Goal: Transaction & Acquisition: Purchase product/service

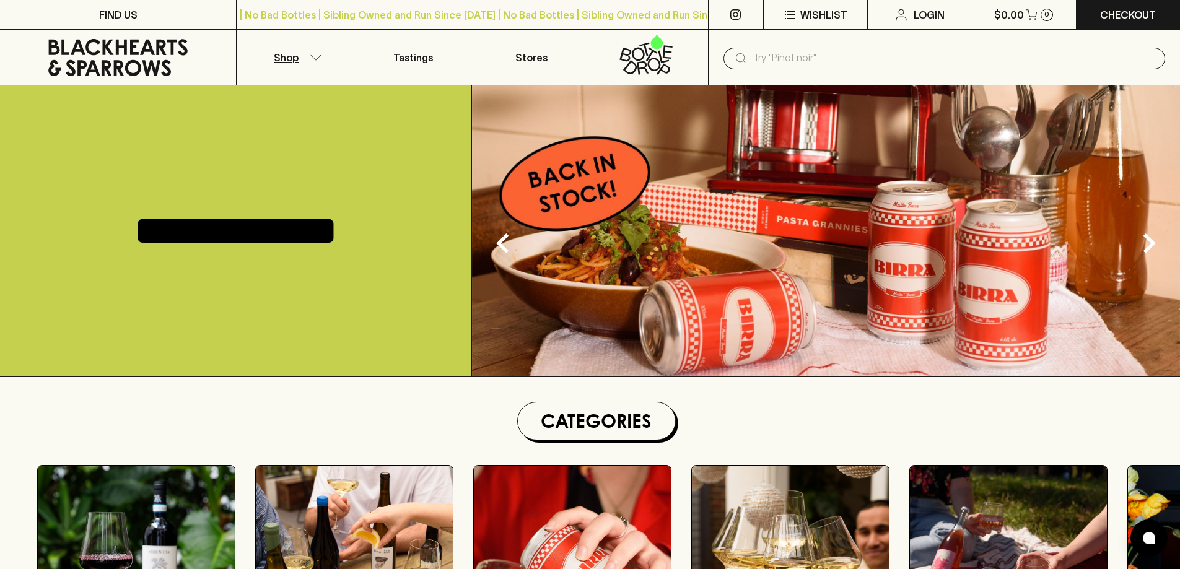
click at [317, 55] on icon "button" at bounding box center [316, 58] width 12 height 6
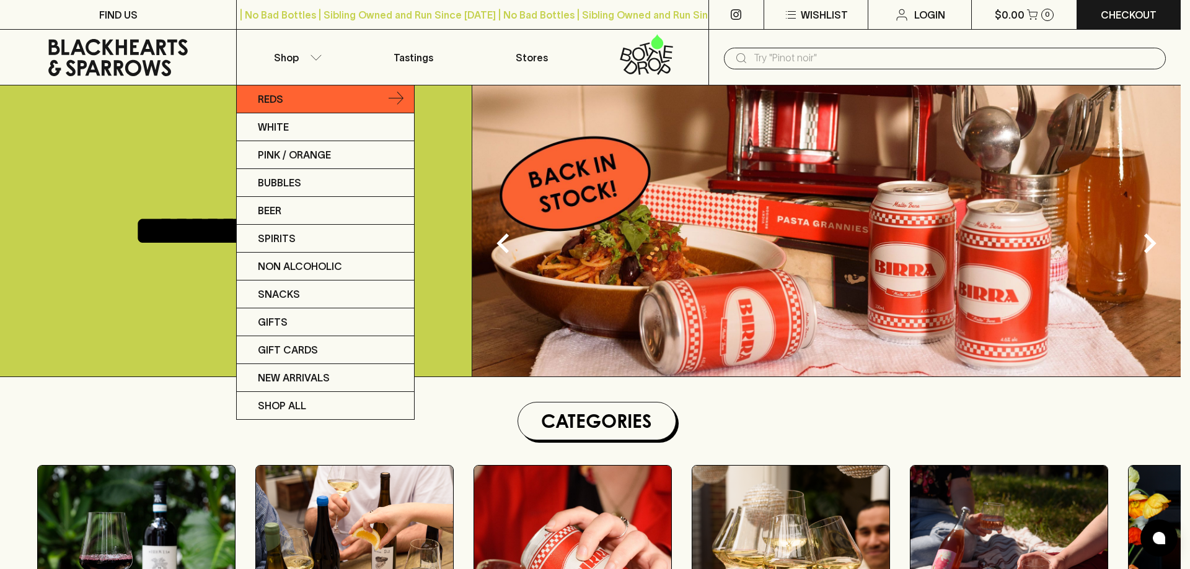
click at [387, 100] on link "Reds" at bounding box center [325, 100] width 177 height 28
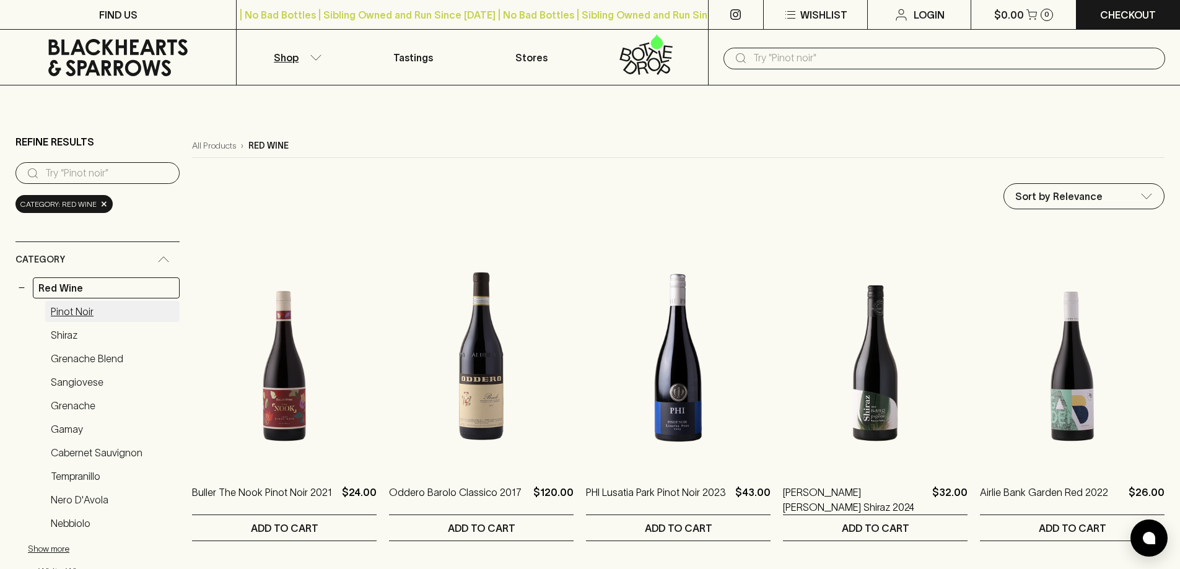
click at [94, 318] on link "Pinot Noir" at bounding box center [112, 311] width 134 height 21
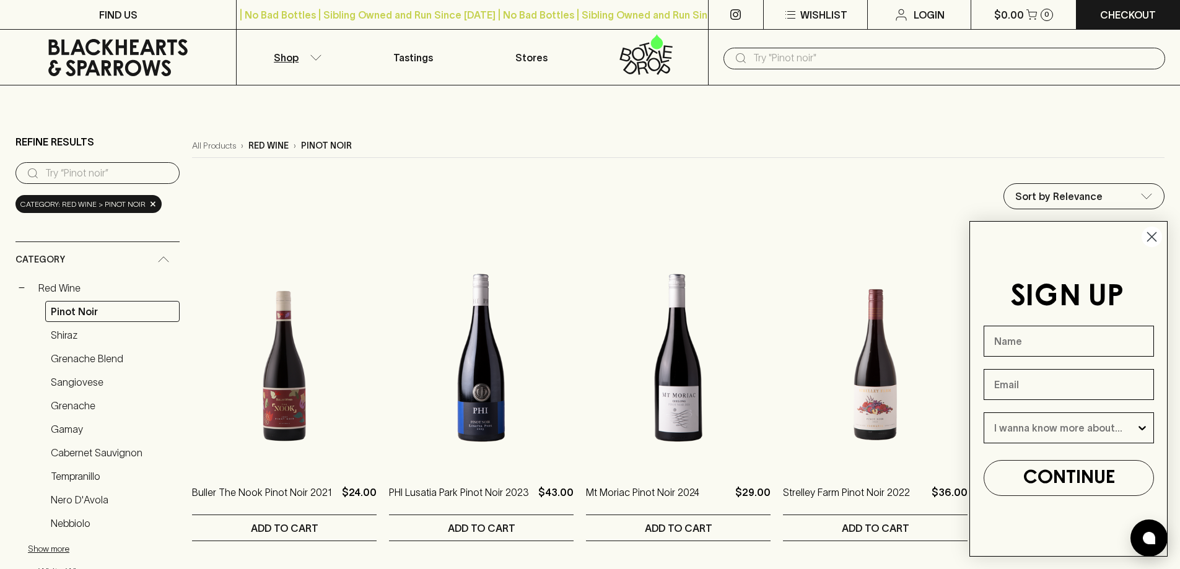
click at [1154, 235] on icon "Close dialog" at bounding box center [1152, 237] width 9 height 9
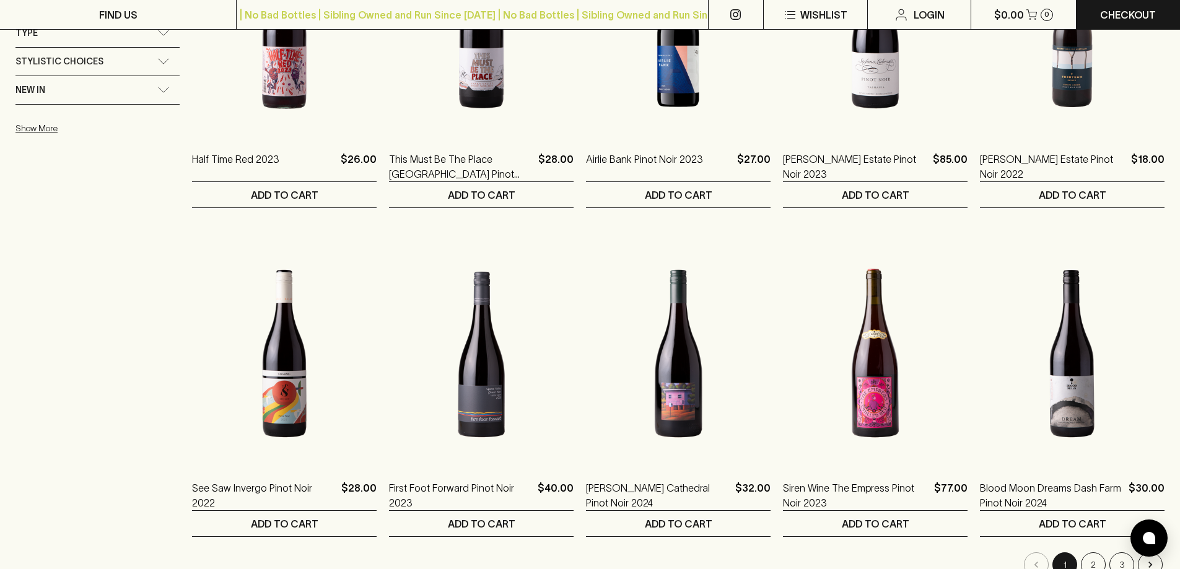
scroll to position [1115, 0]
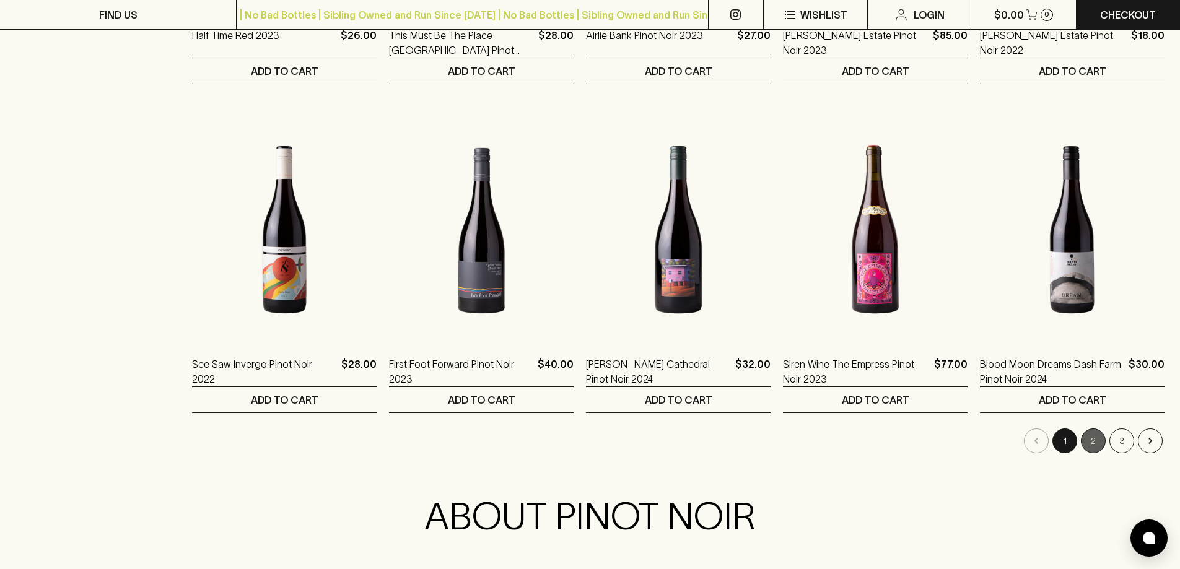
click at [1101, 441] on button "2" at bounding box center [1093, 441] width 25 height 25
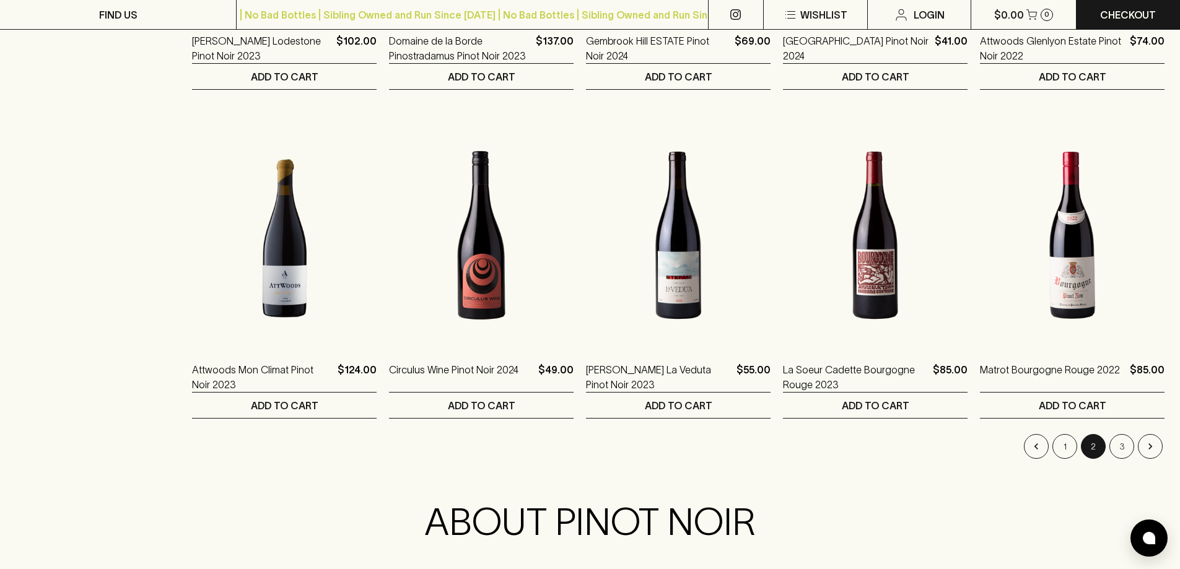
scroll to position [1115, 0]
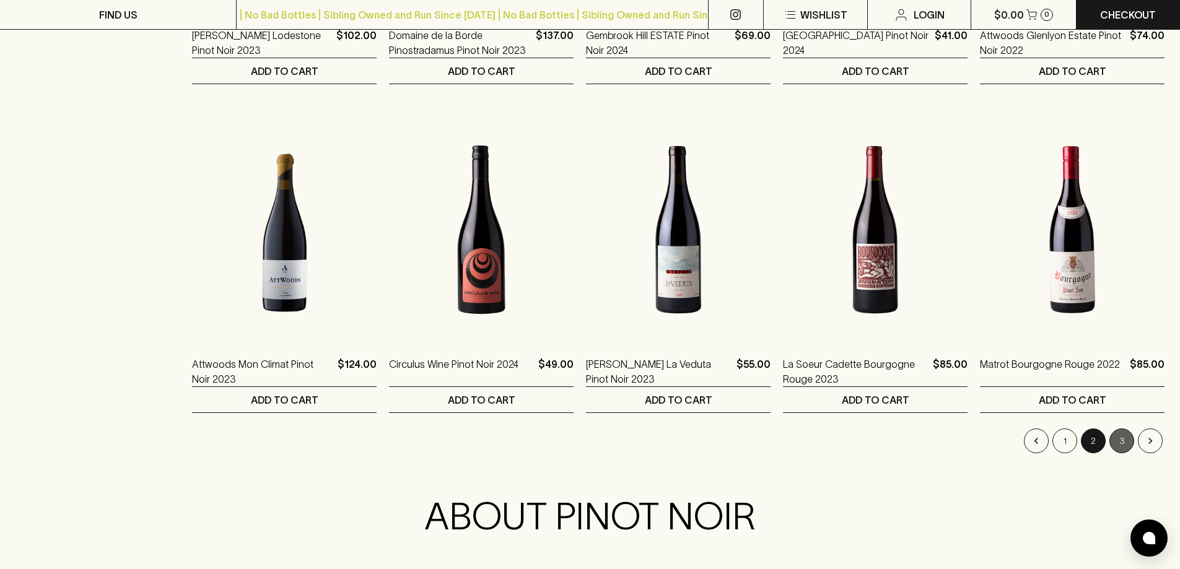
click at [1125, 443] on button "3" at bounding box center [1122, 441] width 25 height 25
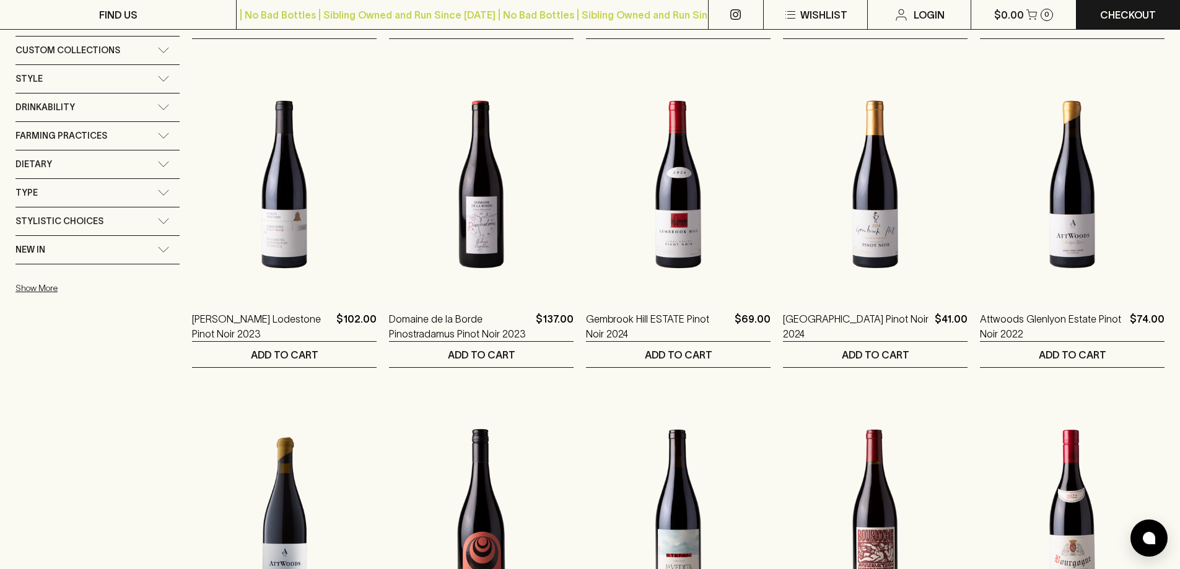
scroll to position [1115, 0]
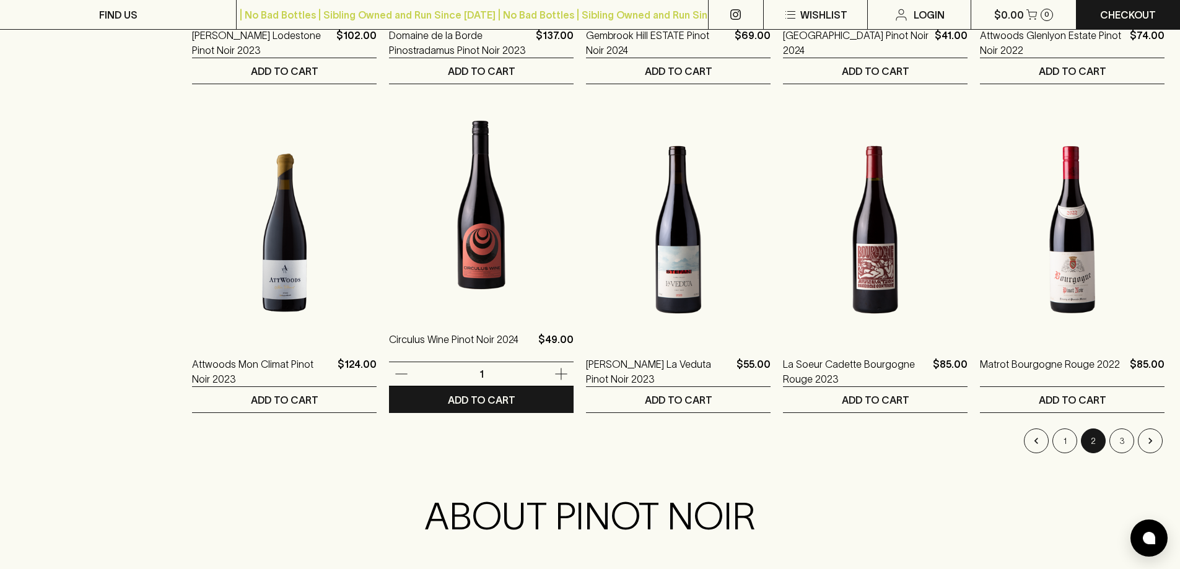
click at [481, 307] on img at bounding box center [481, 205] width 185 height 217
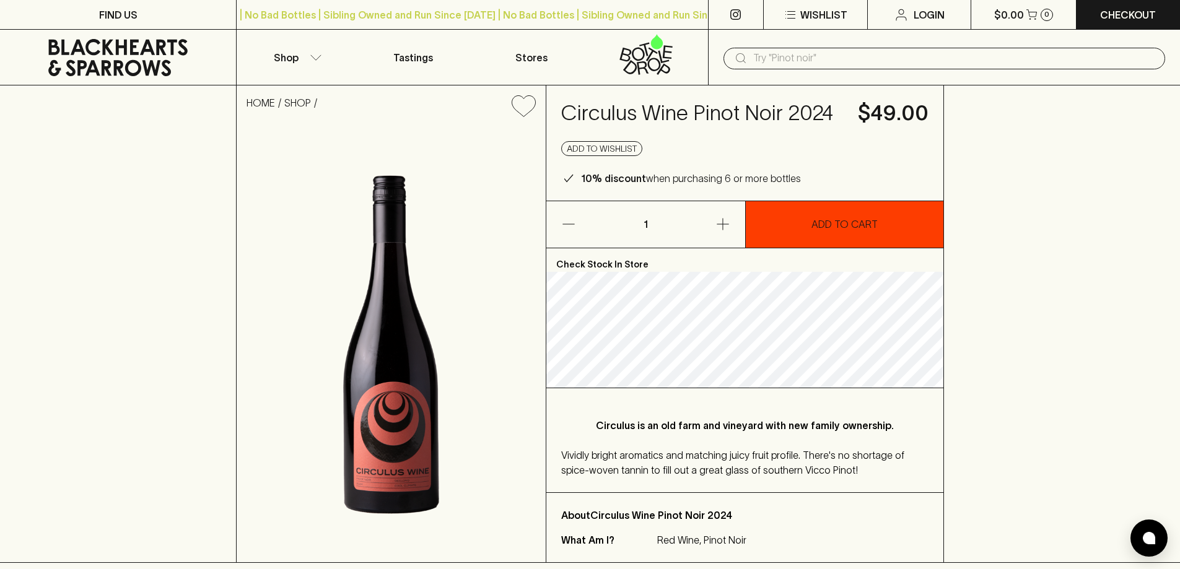
click at [824, 234] on button "ADD TO CART" at bounding box center [845, 224] width 198 height 46
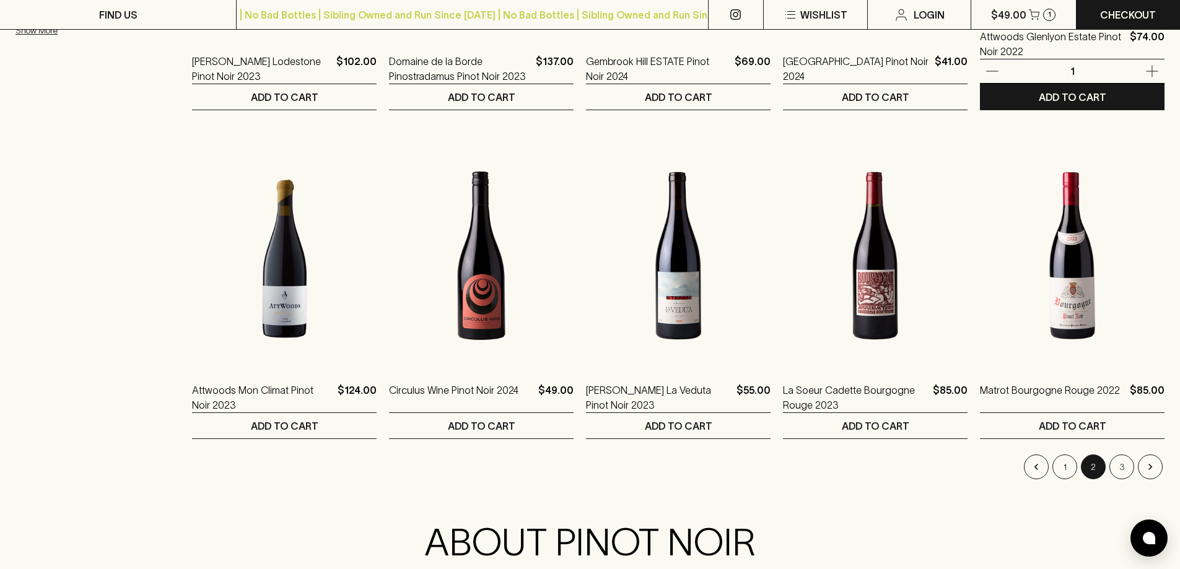
scroll to position [1115, 0]
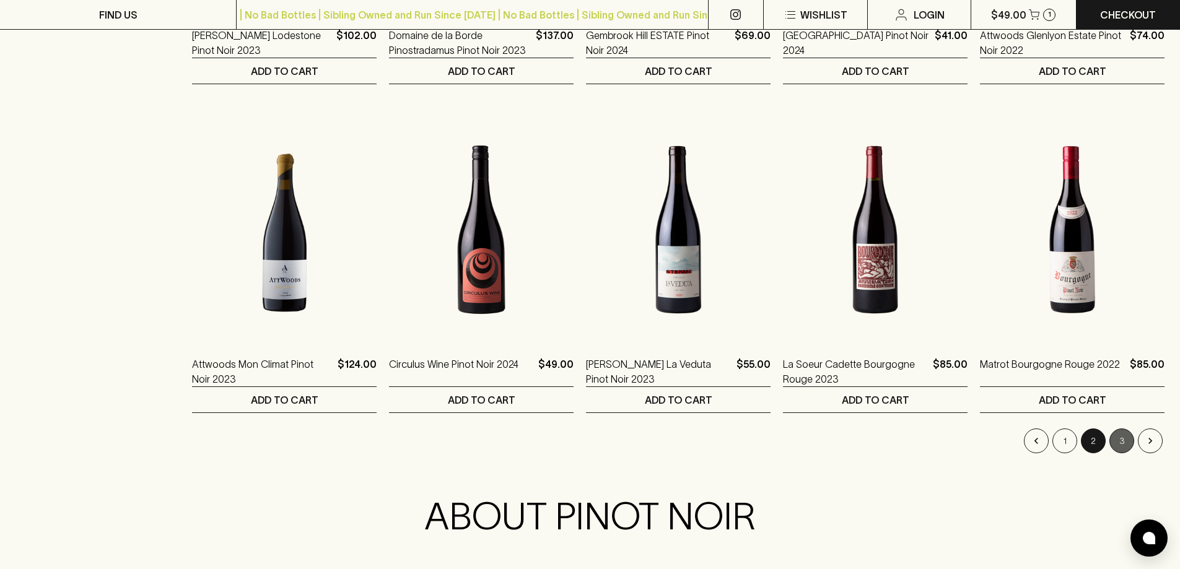
click at [1124, 441] on button "3" at bounding box center [1122, 441] width 25 height 25
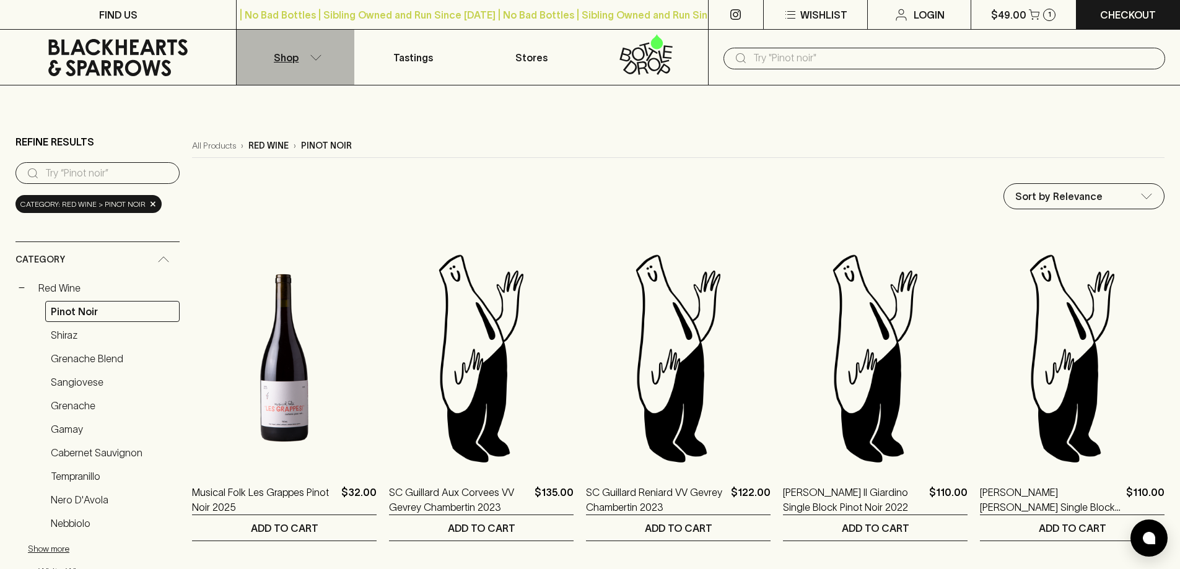
click at [308, 50] on button "Shop" at bounding box center [296, 57] width 118 height 55
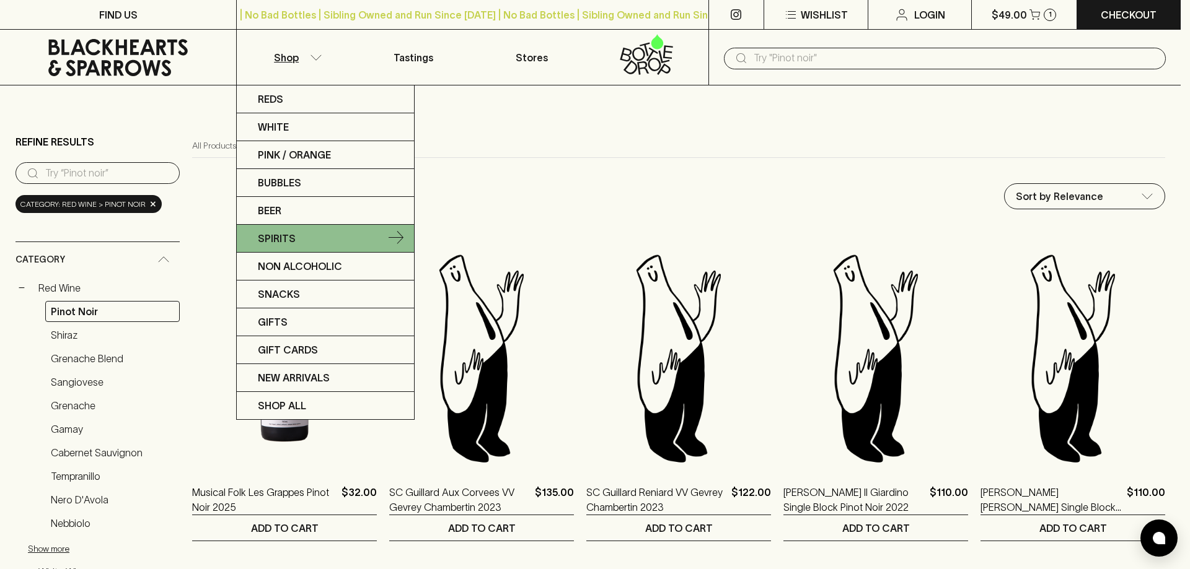
click at [315, 235] on link "Spirits" at bounding box center [325, 239] width 177 height 28
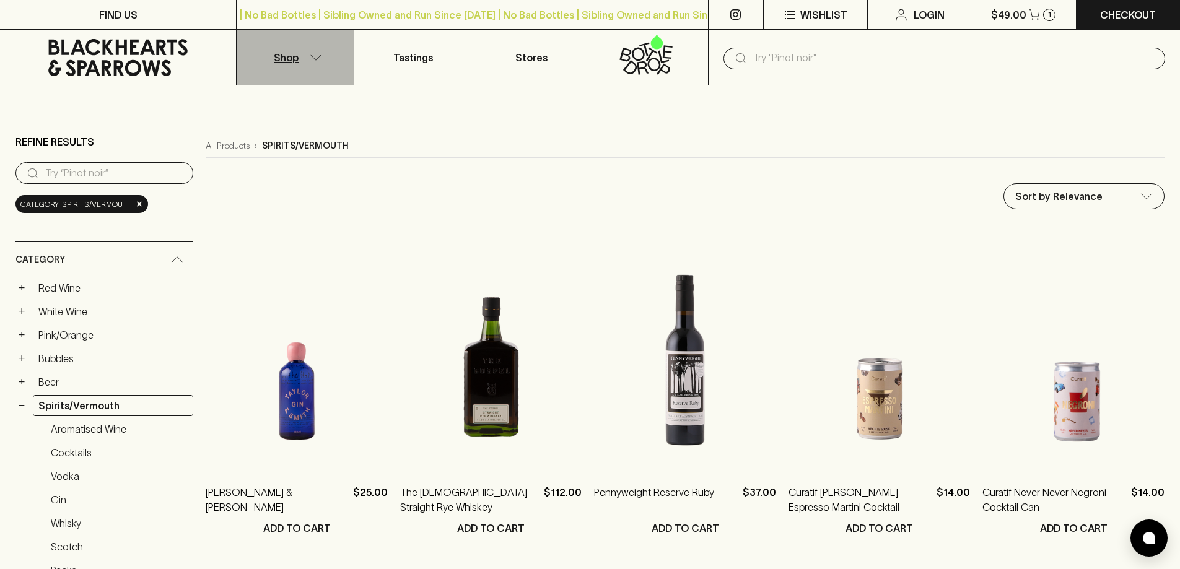
click at [292, 51] on p "Shop" at bounding box center [286, 57] width 25 height 15
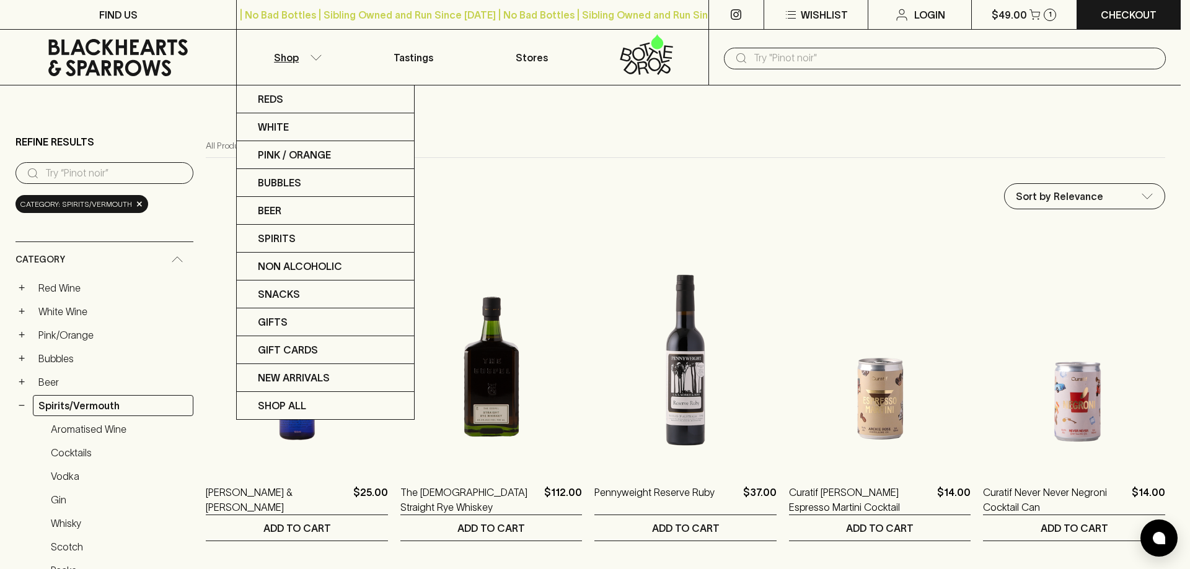
click at [780, 265] on div at bounding box center [595, 284] width 1190 height 569
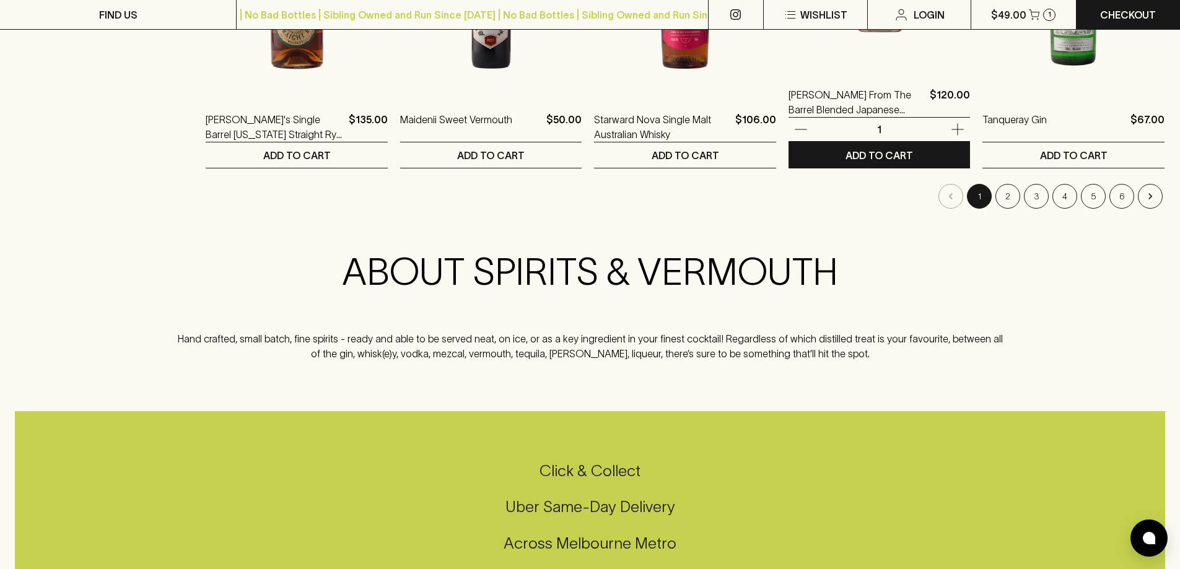
scroll to position [1363, 0]
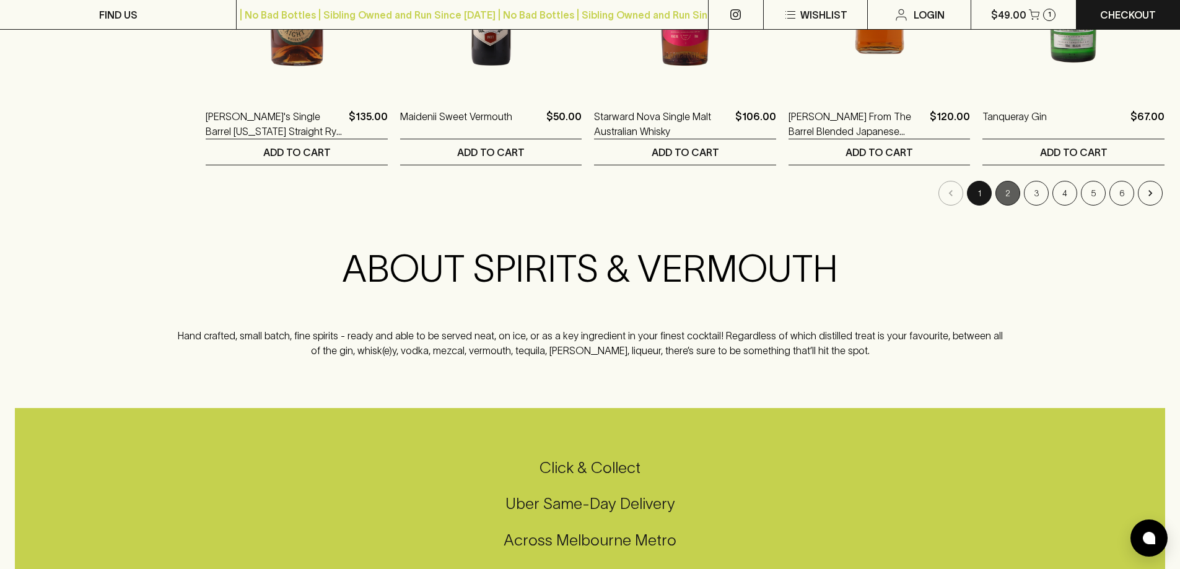
click at [1012, 195] on button "2" at bounding box center [1008, 193] width 25 height 25
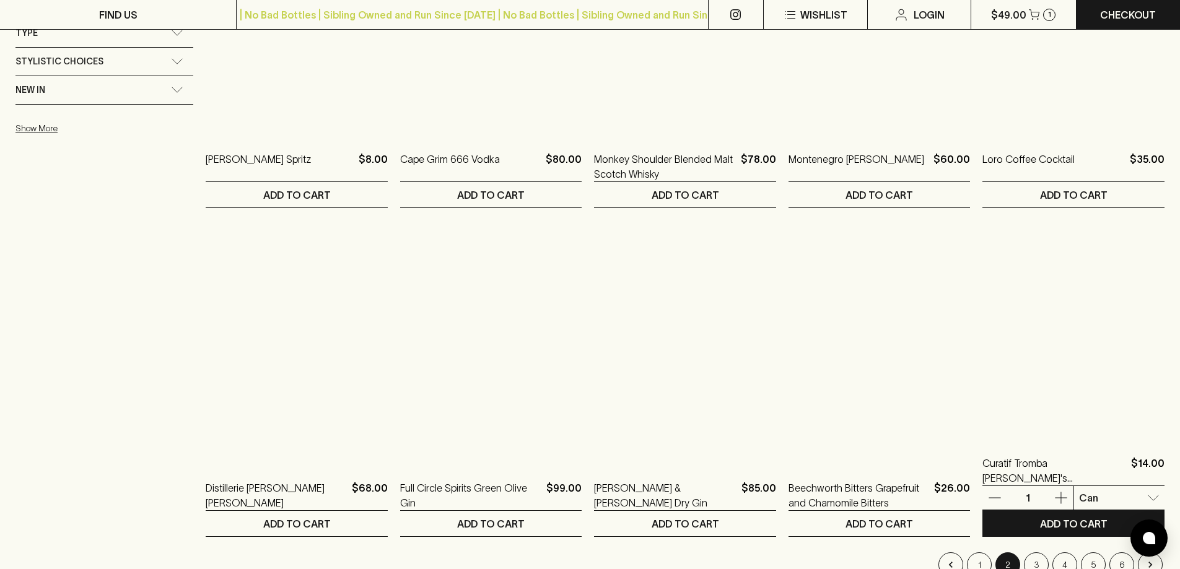
scroll to position [1239, 0]
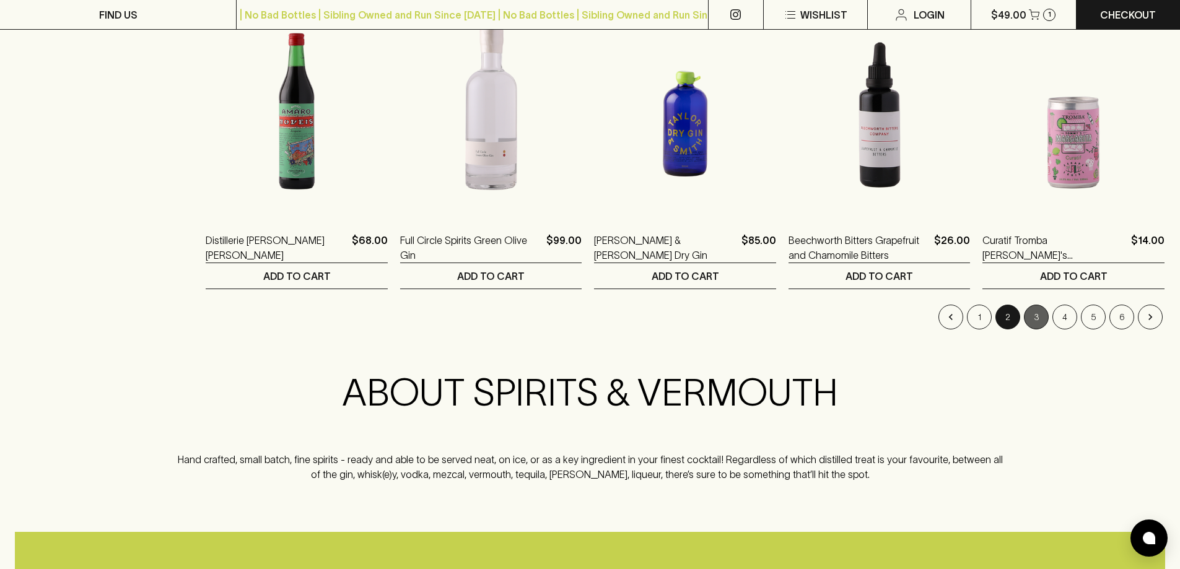
click at [1036, 315] on button "3" at bounding box center [1036, 317] width 25 height 25
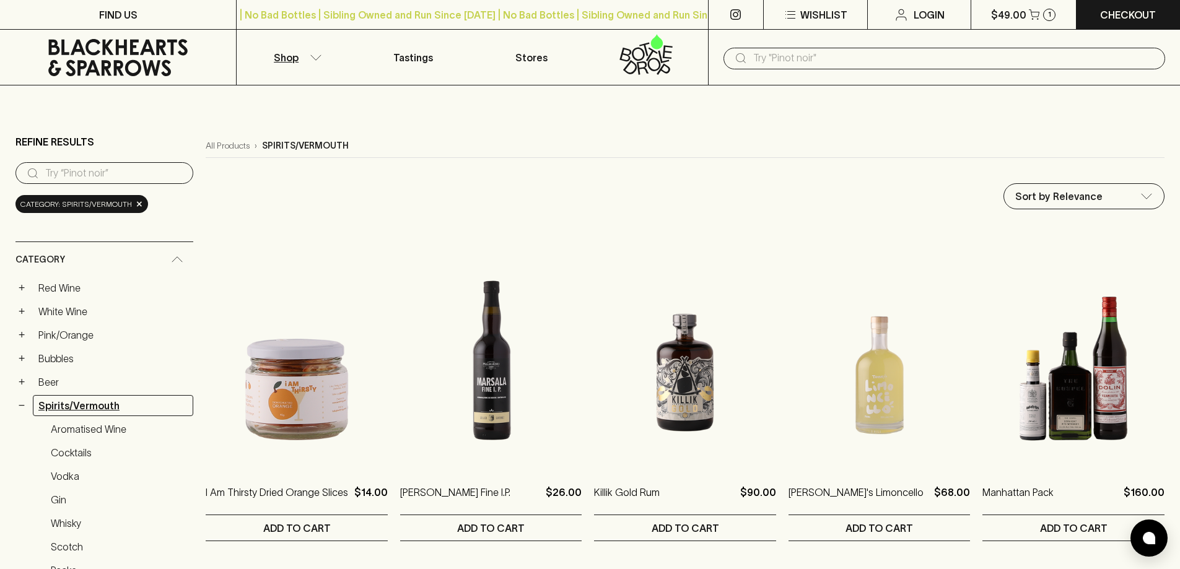
click at [33, 410] on link "Spirits/Vermouth" at bounding box center [113, 405] width 160 height 21
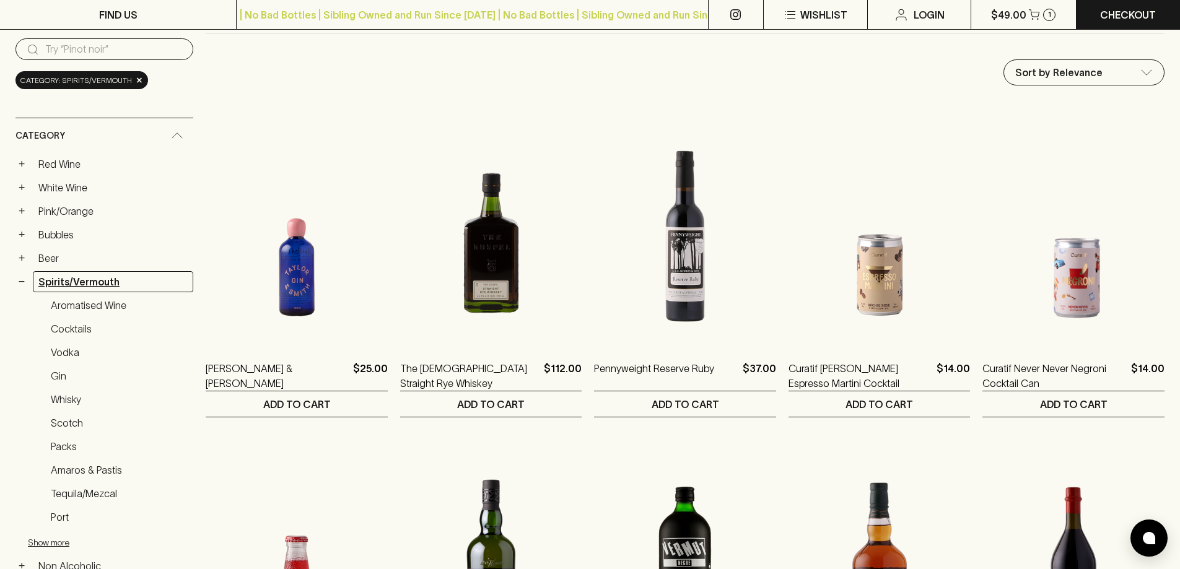
scroll to position [248, 0]
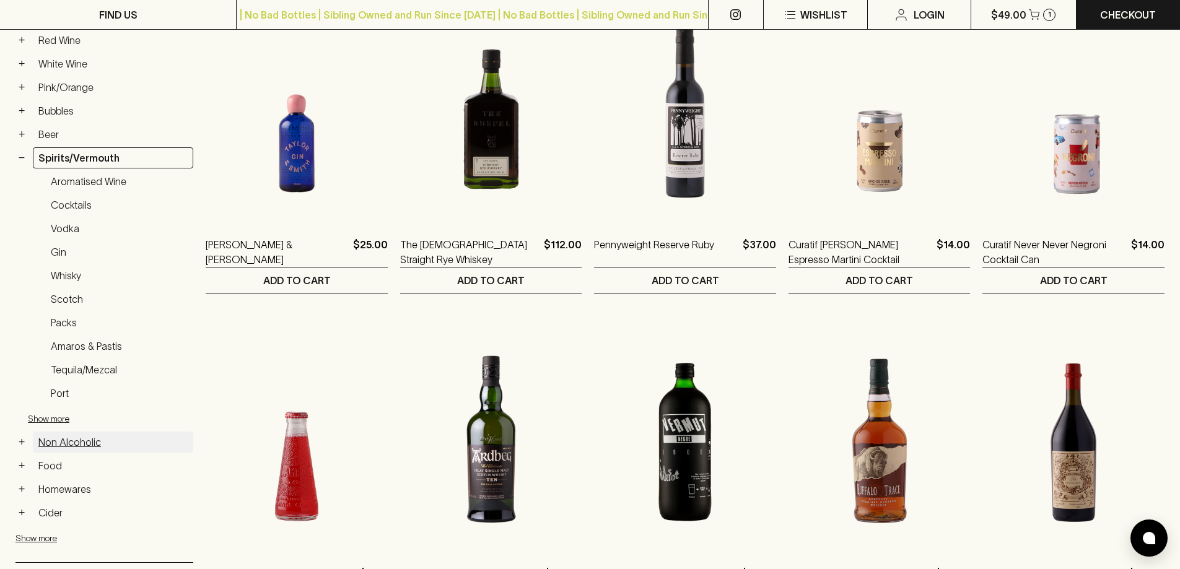
click at [67, 443] on link "Non Alcoholic" at bounding box center [113, 442] width 160 height 21
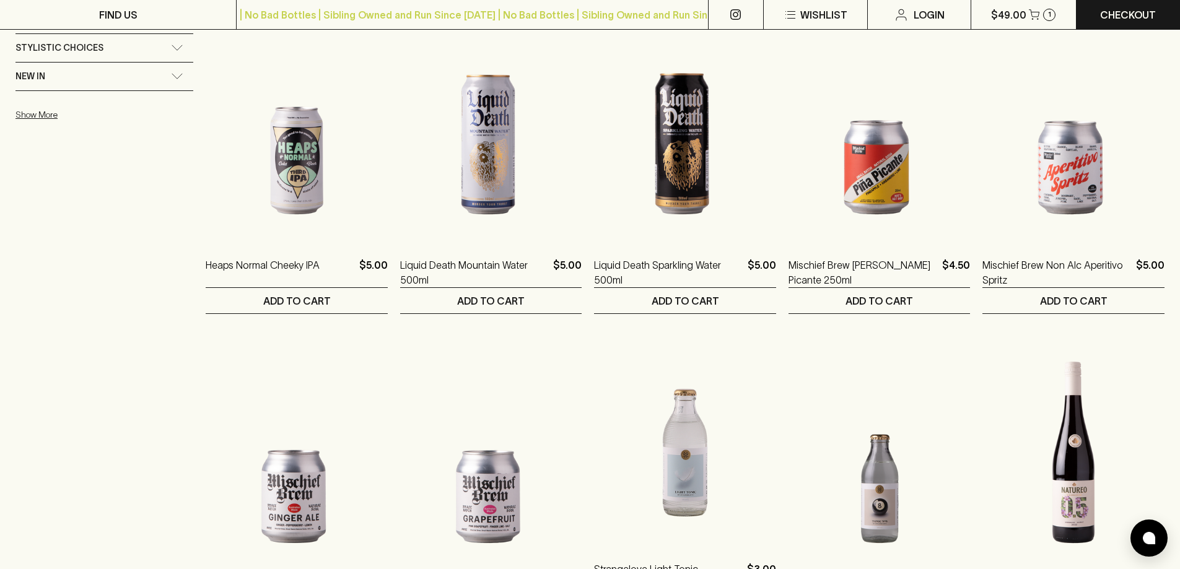
scroll to position [1115, 0]
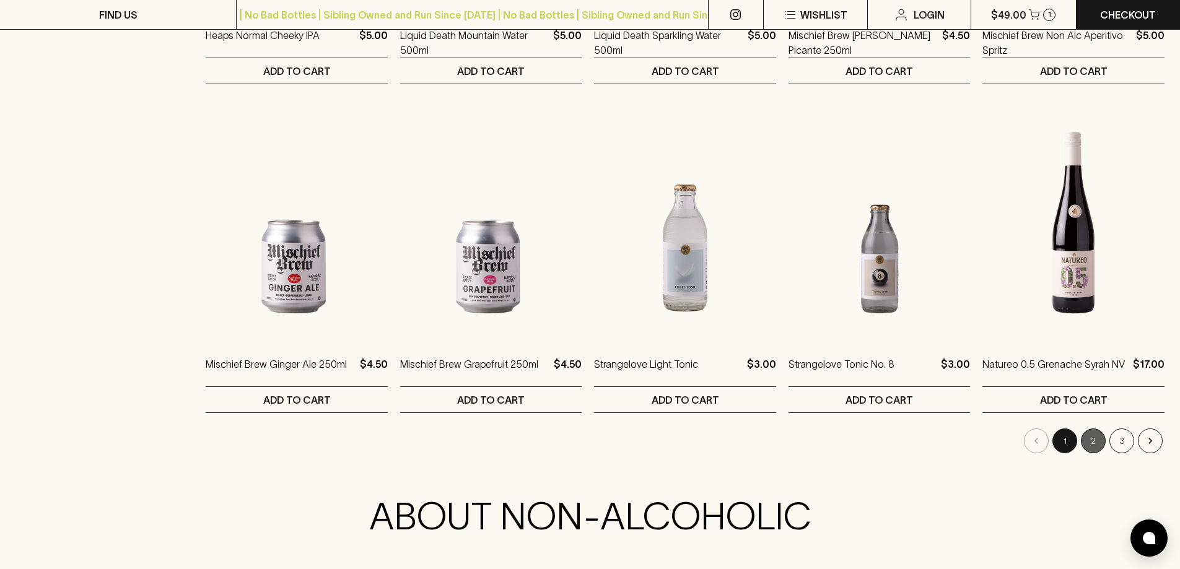
click at [1093, 446] on button "2" at bounding box center [1093, 441] width 25 height 25
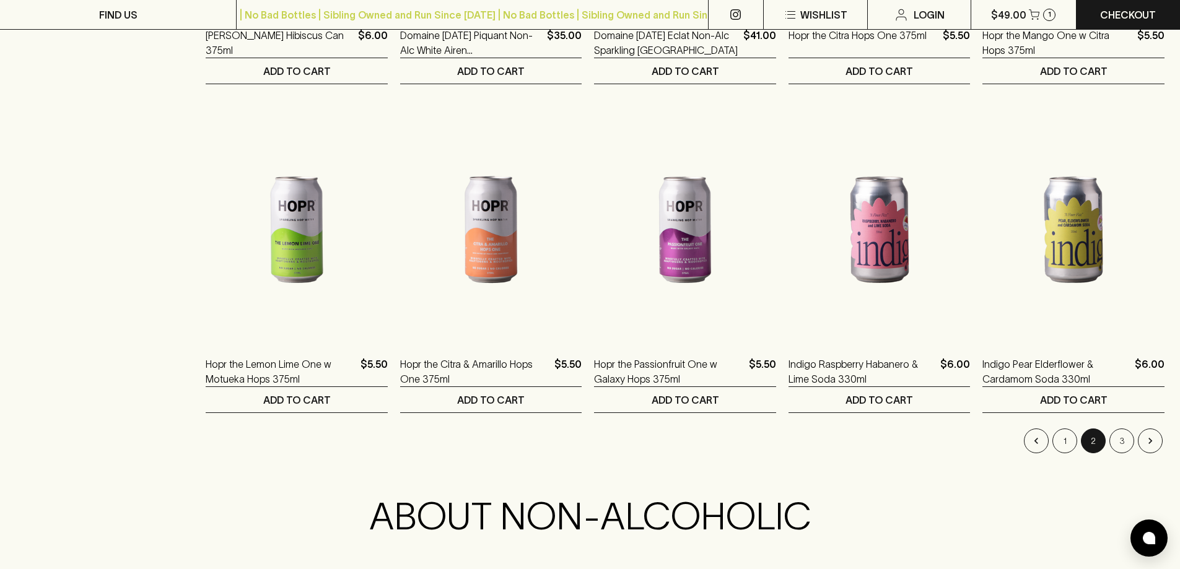
scroll to position [1239, 0]
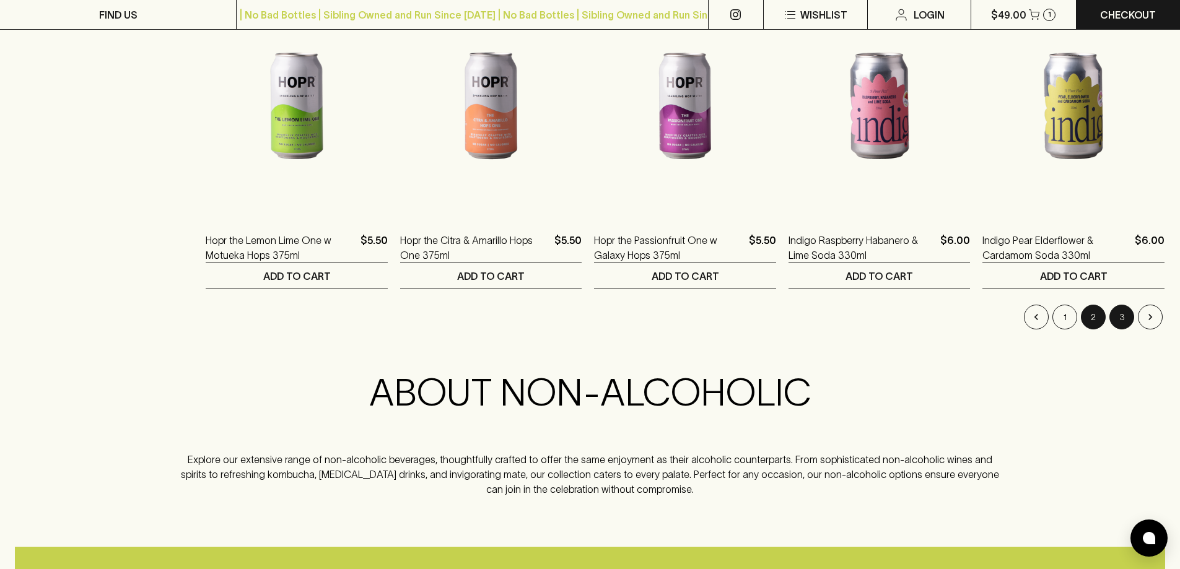
click at [1118, 322] on button "3" at bounding box center [1122, 317] width 25 height 25
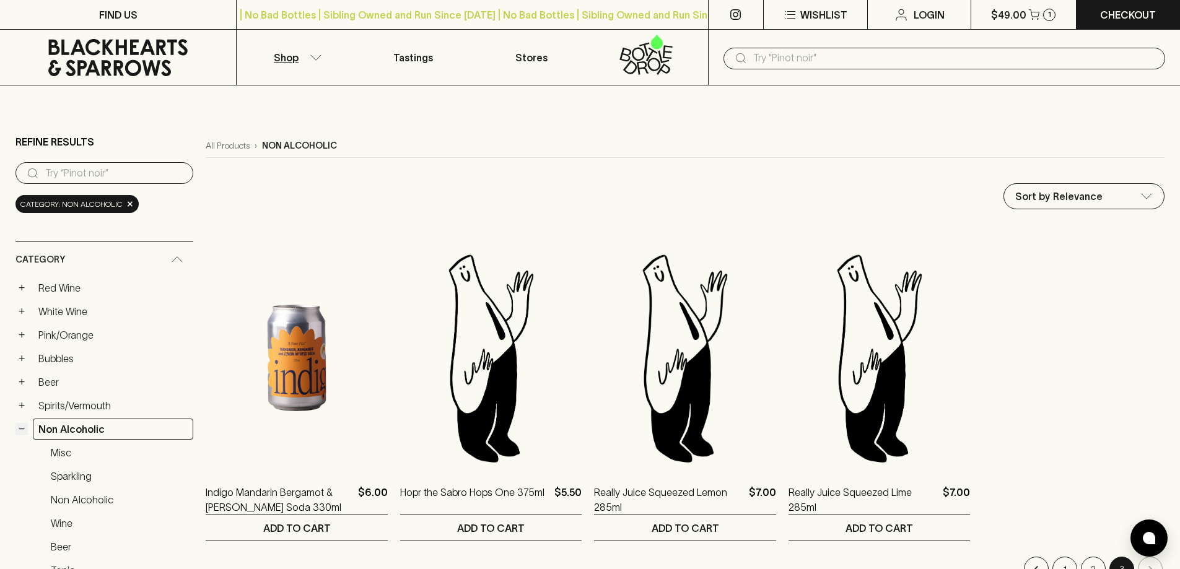
click at [22, 429] on button "−" at bounding box center [21, 429] width 12 height 12
click at [52, 458] on link "Food" at bounding box center [113, 452] width 160 height 21
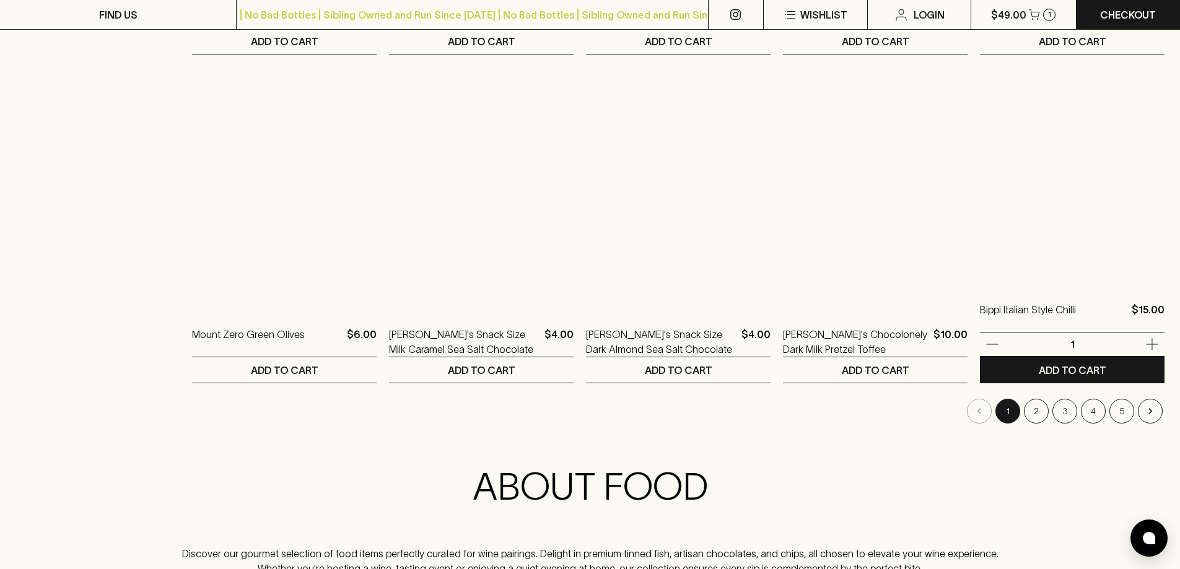
scroll to position [1239, 0]
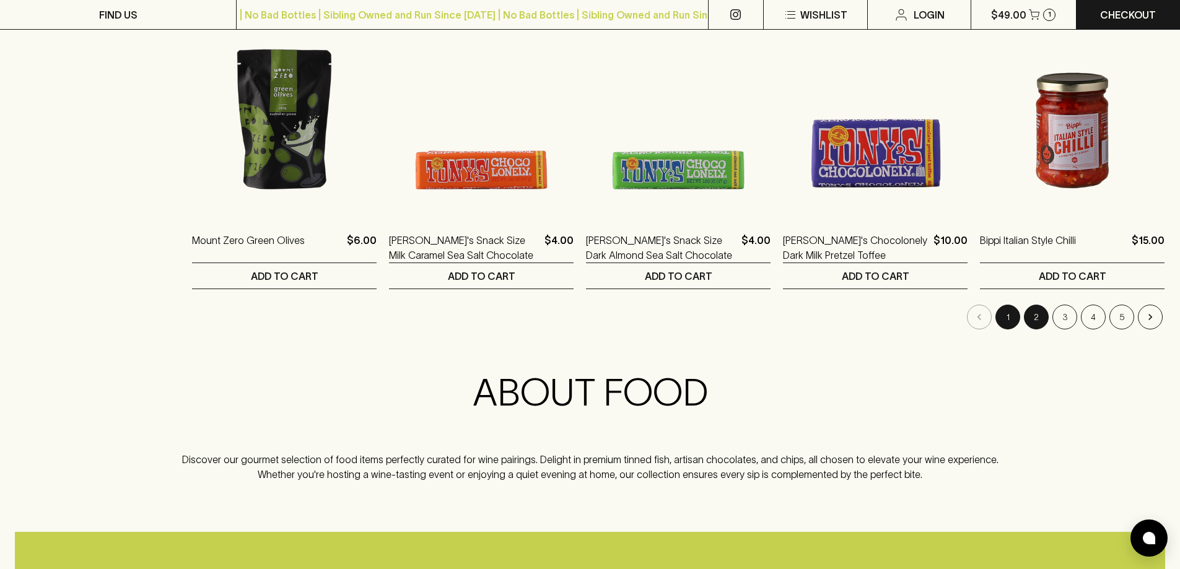
click at [1045, 321] on button "2" at bounding box center [1036, 317] width 25 height 25
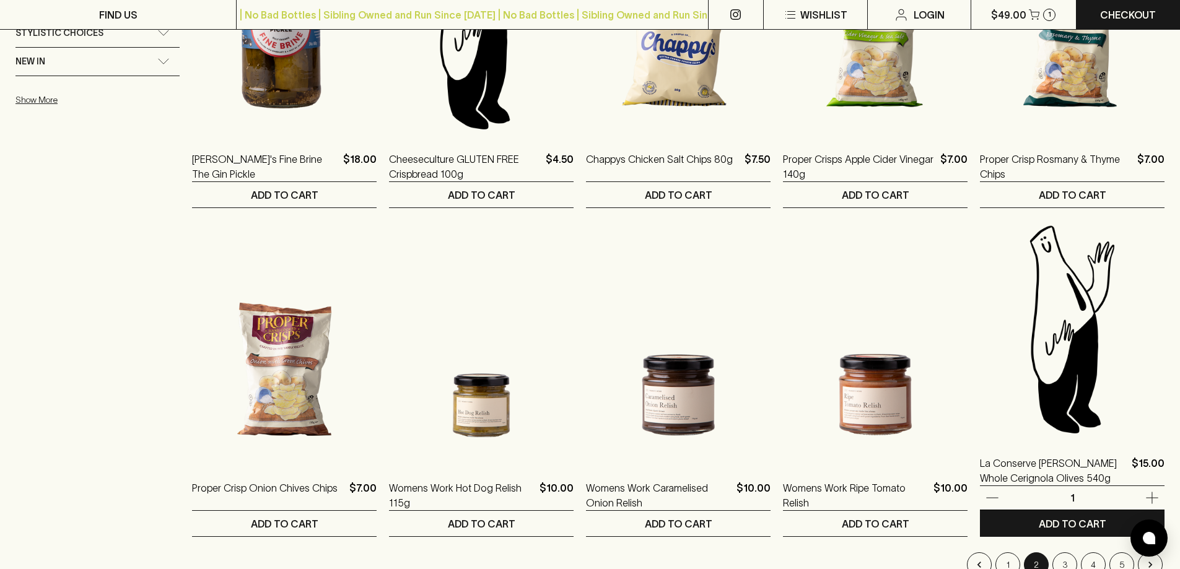
scroll to position [1115, 0]
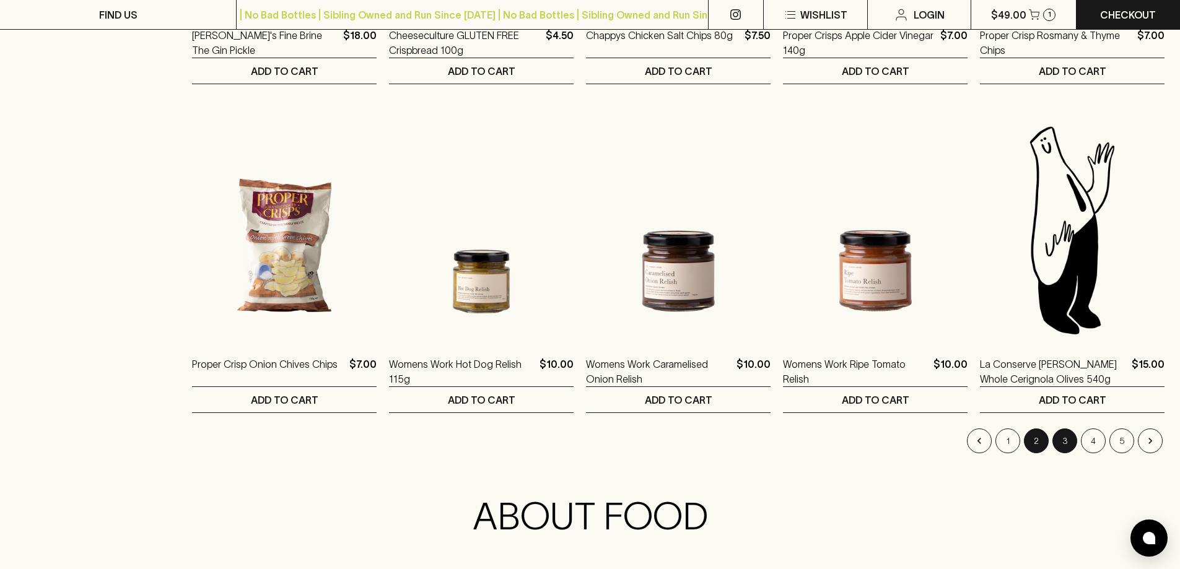
click at [1060, 443] on button "3" at bounding box center [1065, 441] width 25 height 25
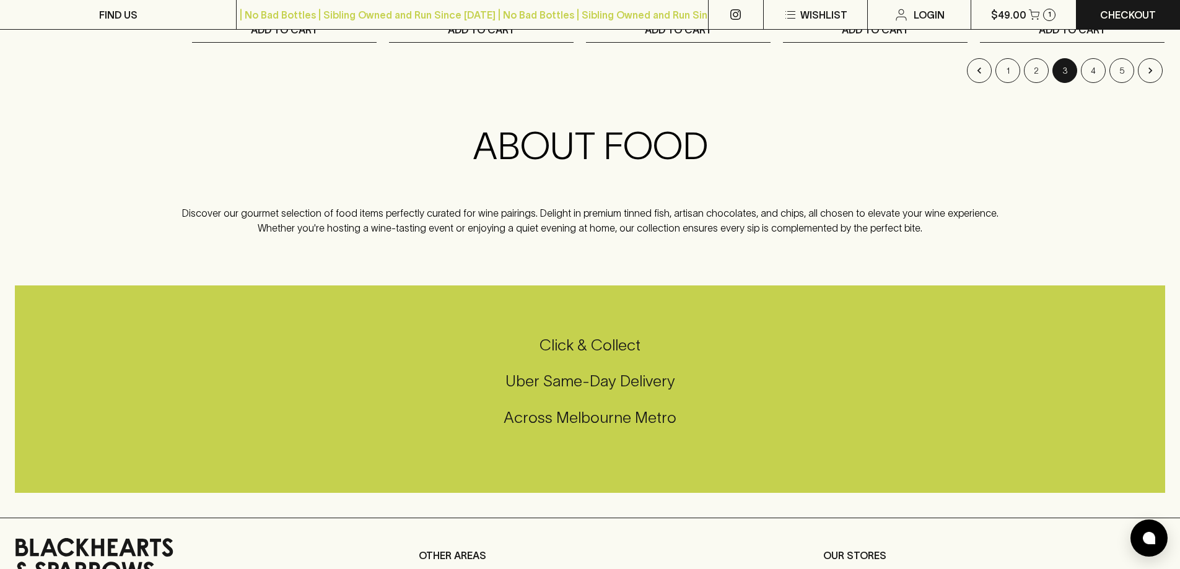
scroll to position [1487, 0]
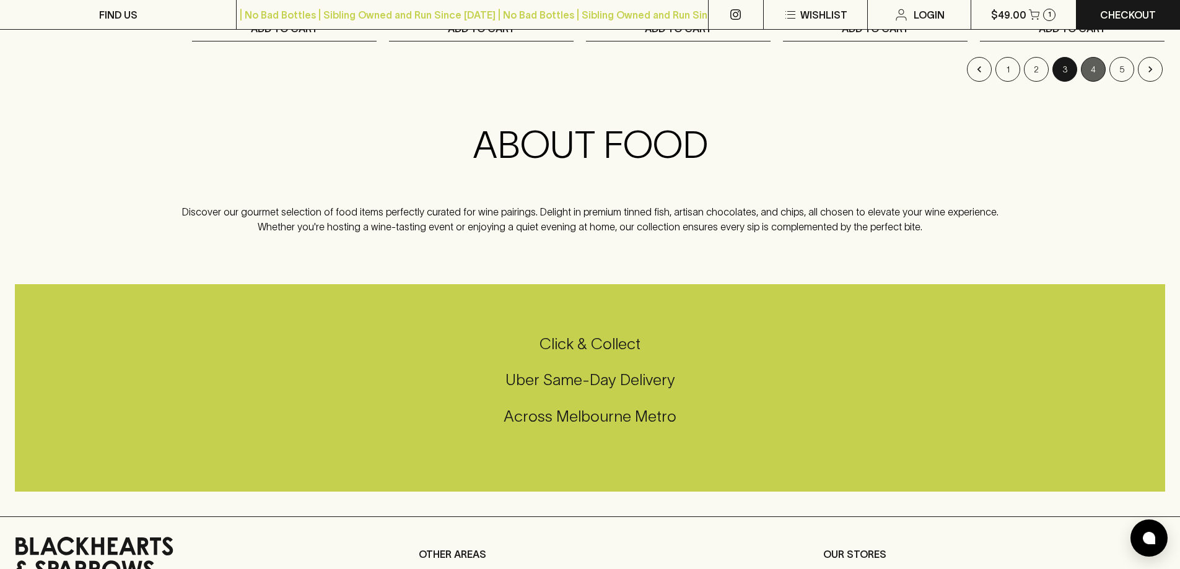
click at [1094, 78] on button "4" at bounding box center [1093, 69] width 25 height 25
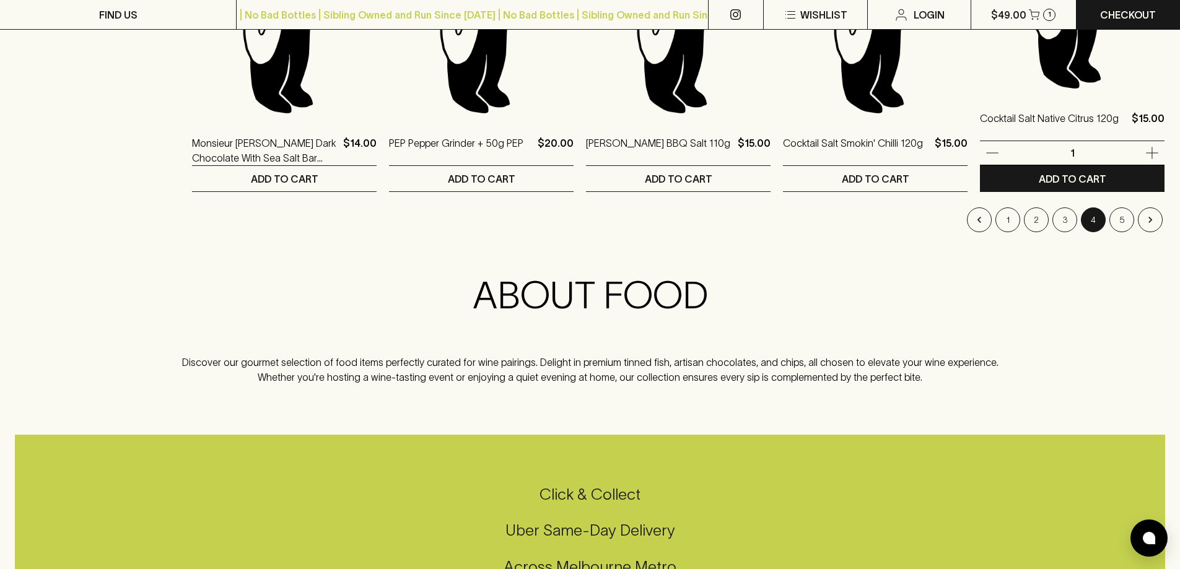
scroll to position [1363, 0]
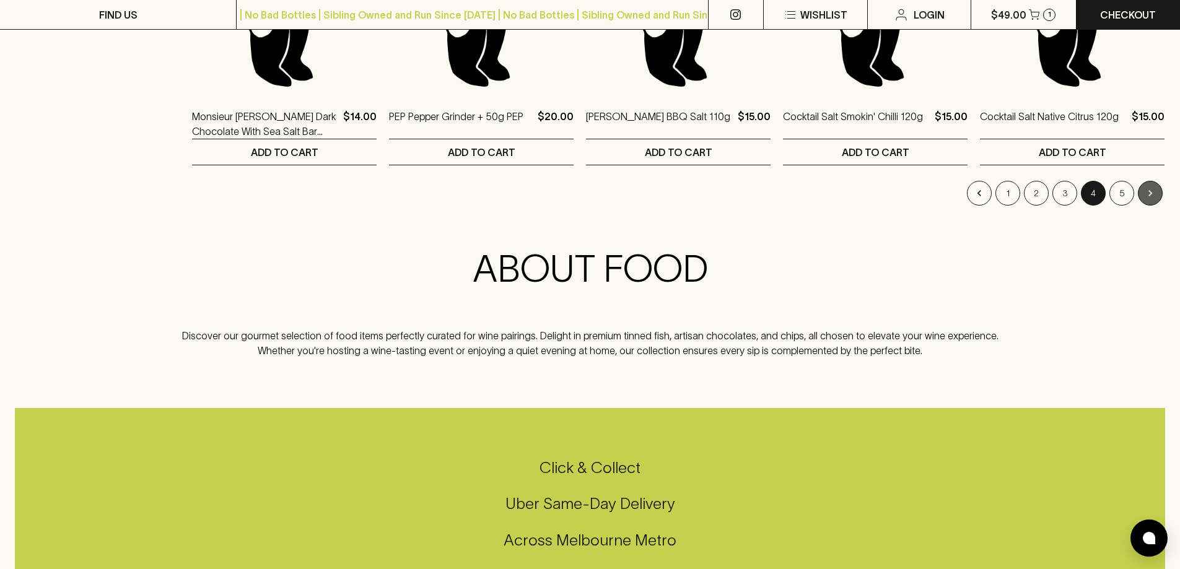
click at [1141, 201] on button "Go to next page" at bounding box center [1150, 193] width 25 height 25
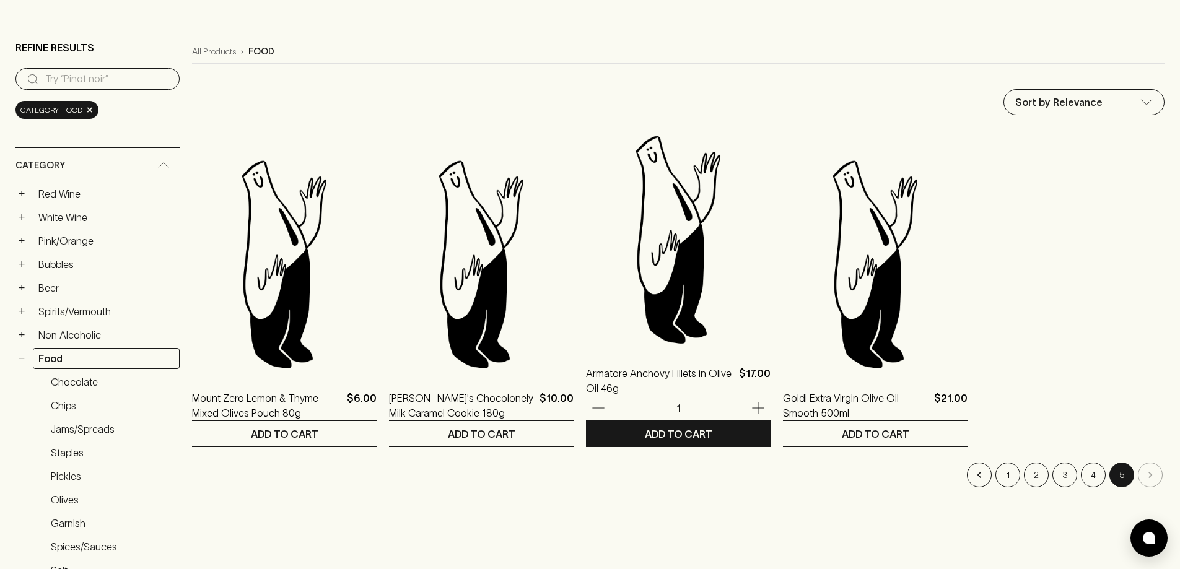
scroll to position [124, 0]
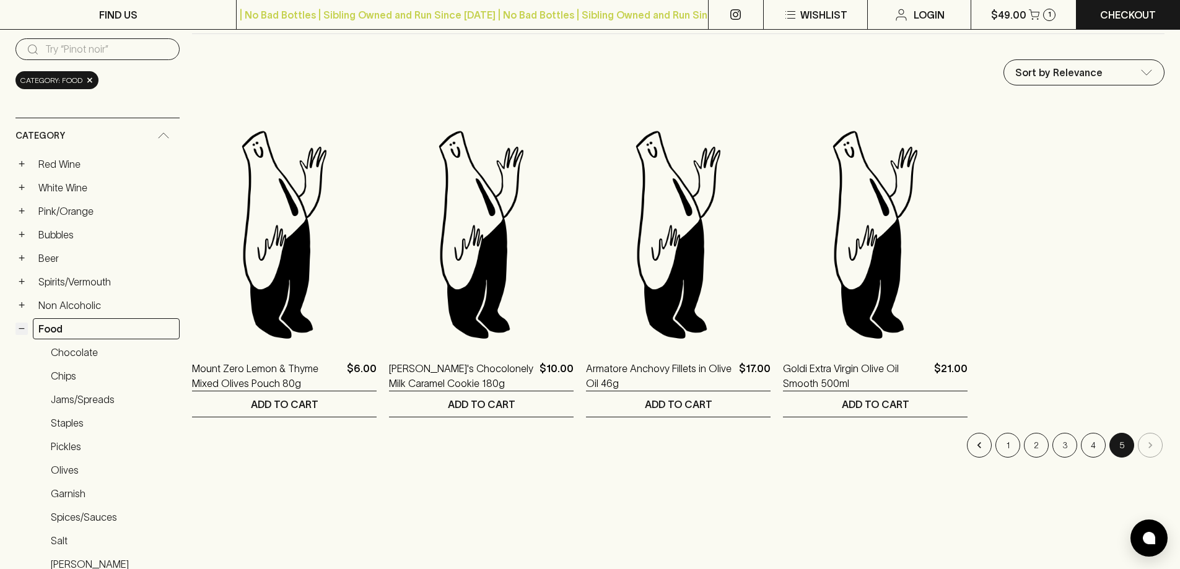
click at [21, 335] on button "−" at bounding box center [21, 329] width 12 height 12
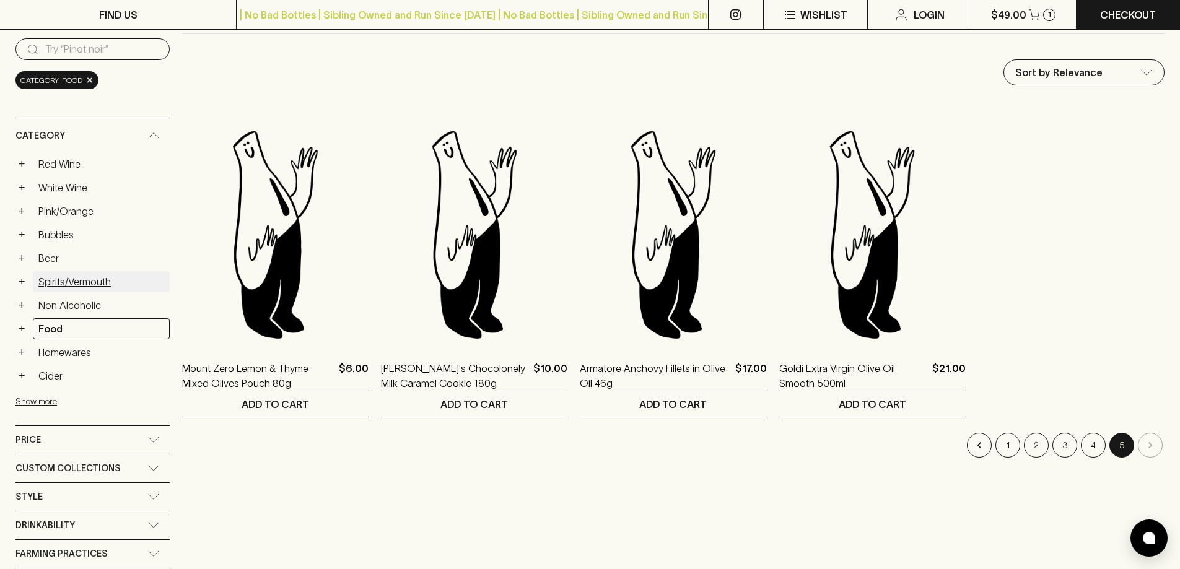
click at [48, 288] on link "Spirits/Vermouth" at bounding box center [101, 281] width 137 height 21
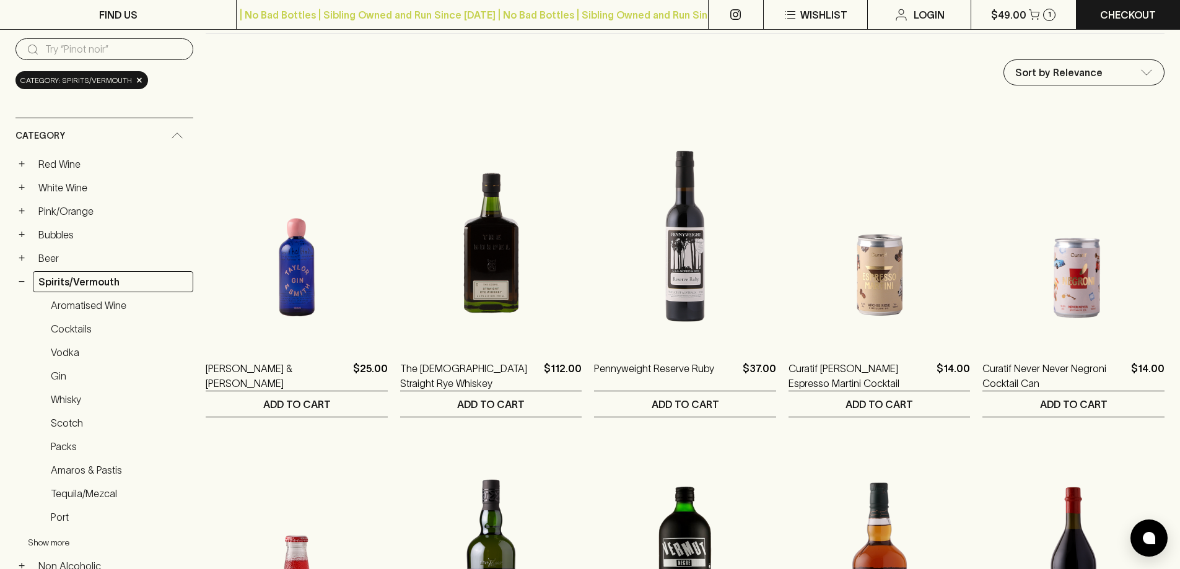
click at [52, 549] on button "Show more" at bounding box center [109, 542] width 162 height 25
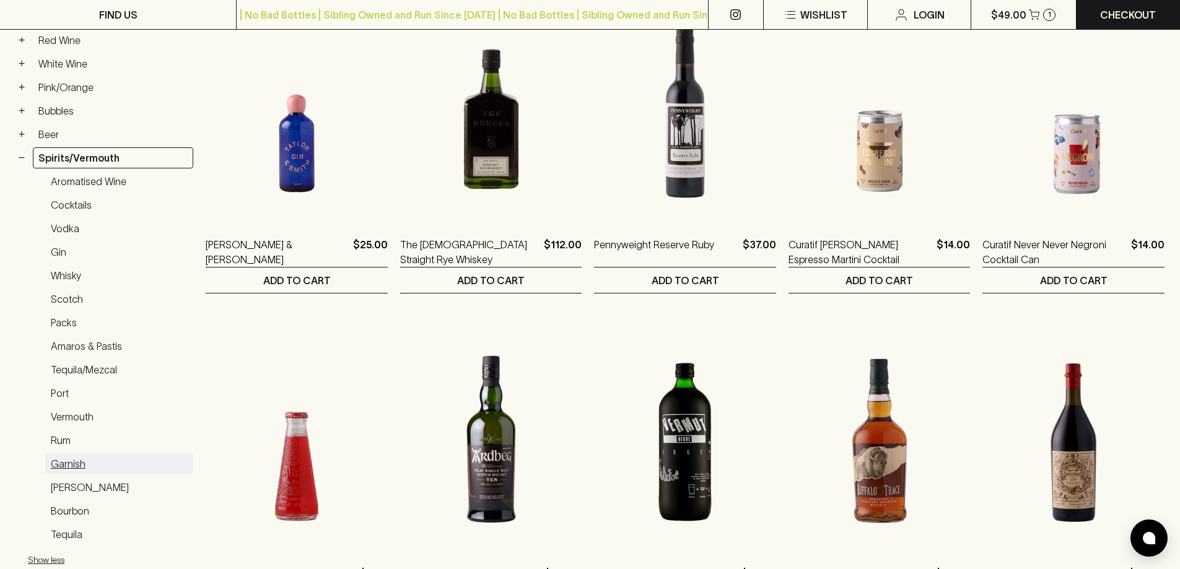
scroll to position [372, 0]
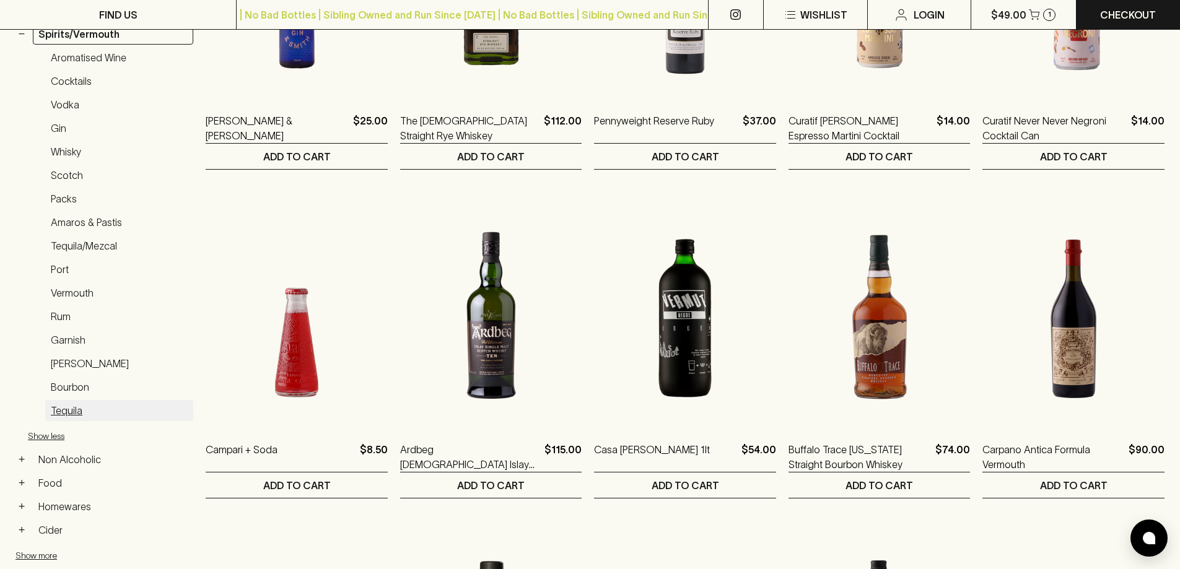
click at [79, 415] on link "Tequila" at bounding box center [119, 410] width 148 height 21
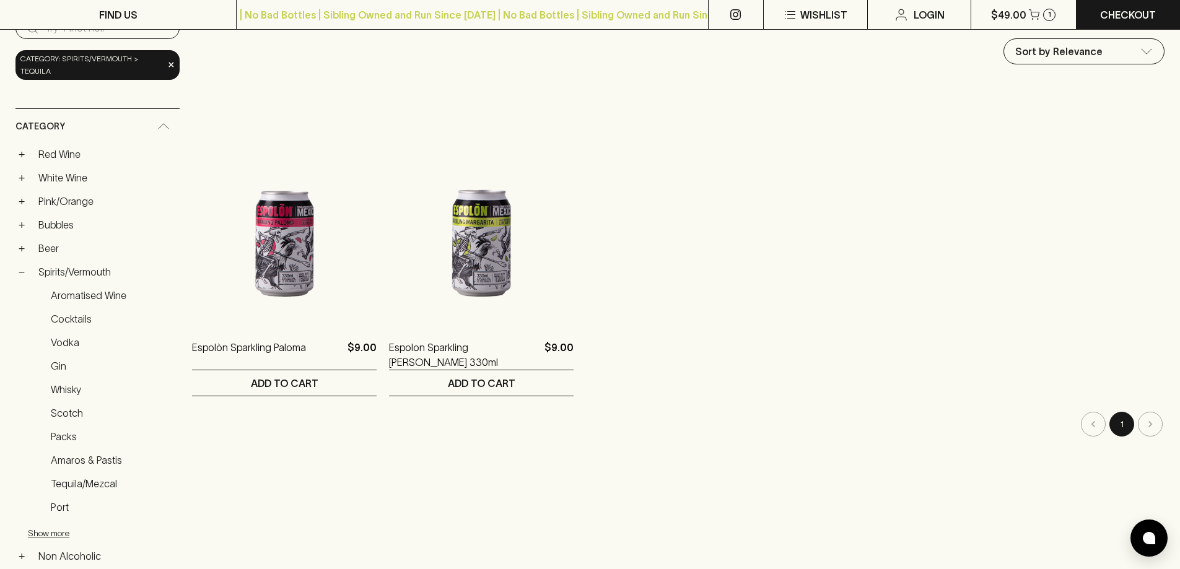
scroll to position [136, 0]
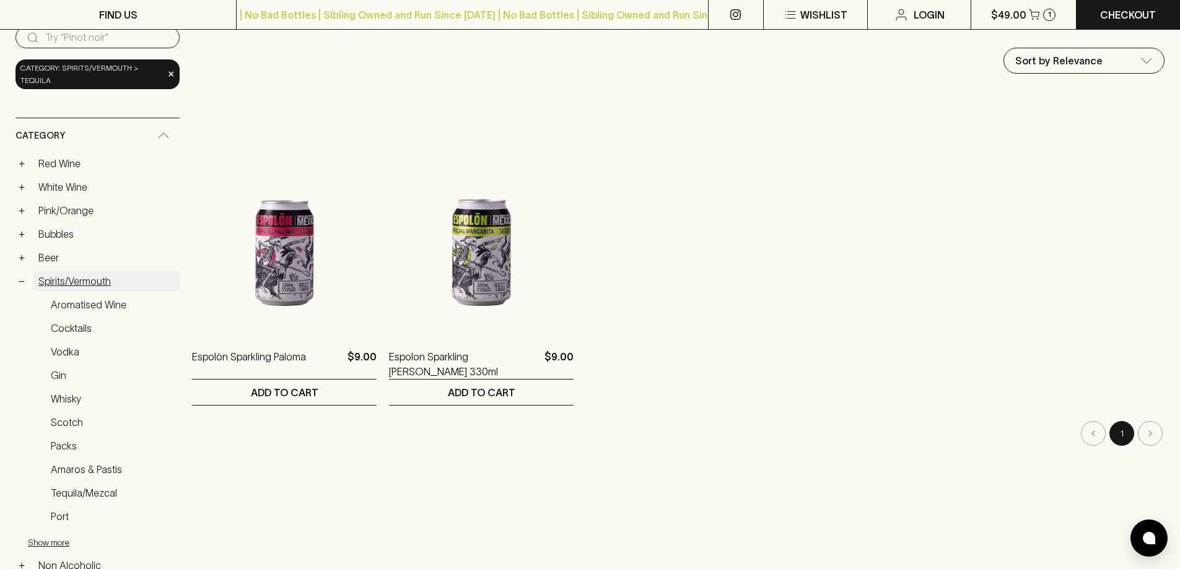
click at [55, 283] on link "Spirits/Vermouth" at bounding box center [106, 281] width 147 height 21
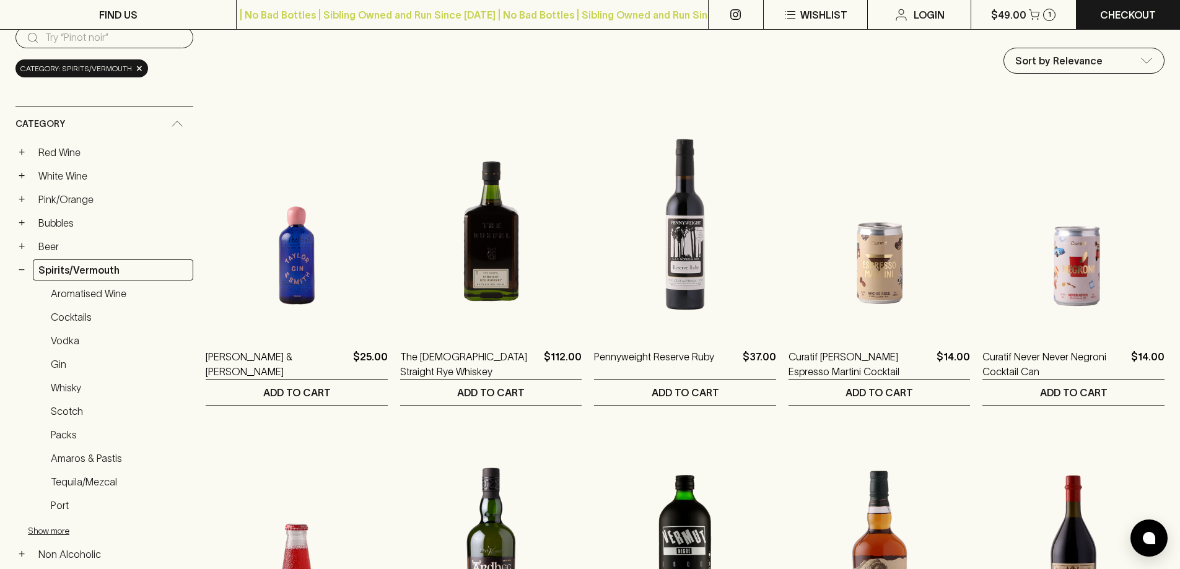
click at [29, 273] on div "− Spirits/Vermouth" at bounding box center [104, 270] width 178 height 21
click at [25, 271] on button "−" at bounding box center [21, 270] width 12 height 12
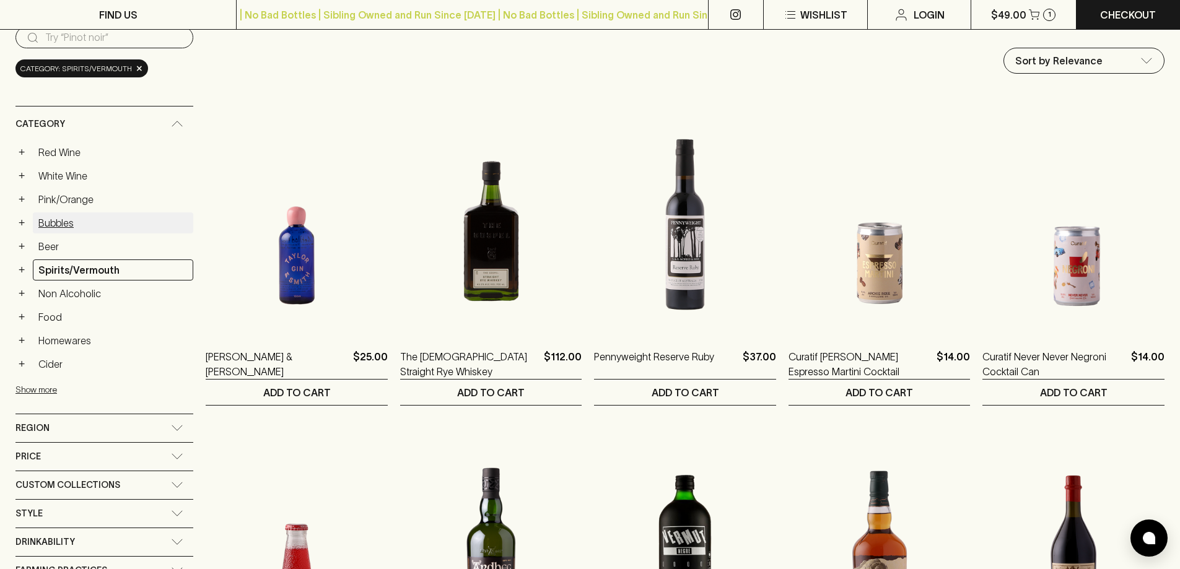
click at [50, 215] on link "Bubbles" at bounding box center [113, 223] width 160 height 21
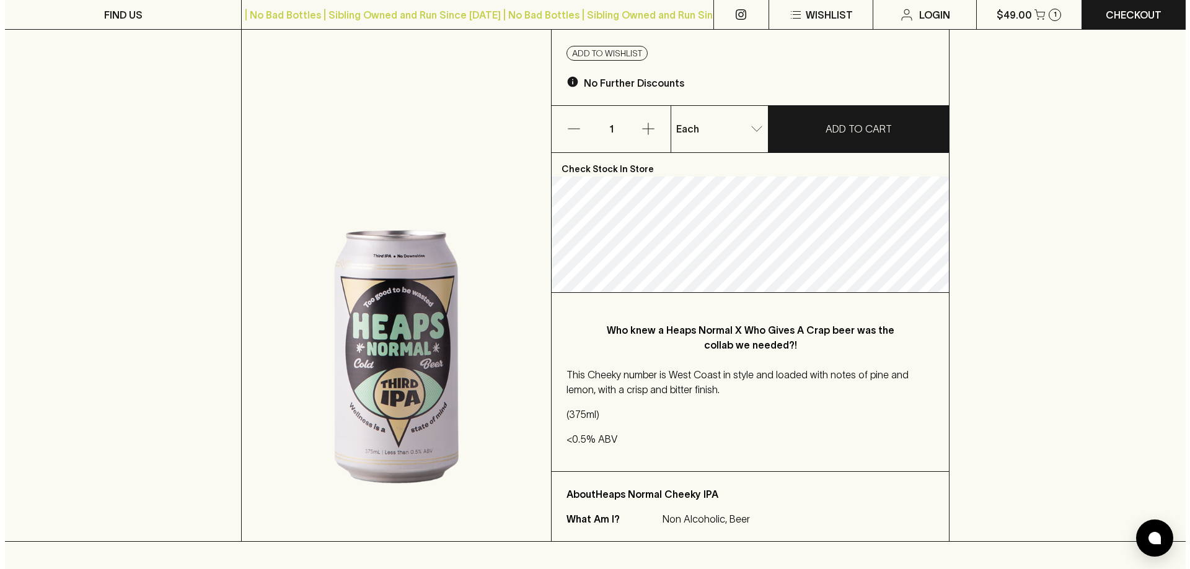
scroll to position [124, 0]
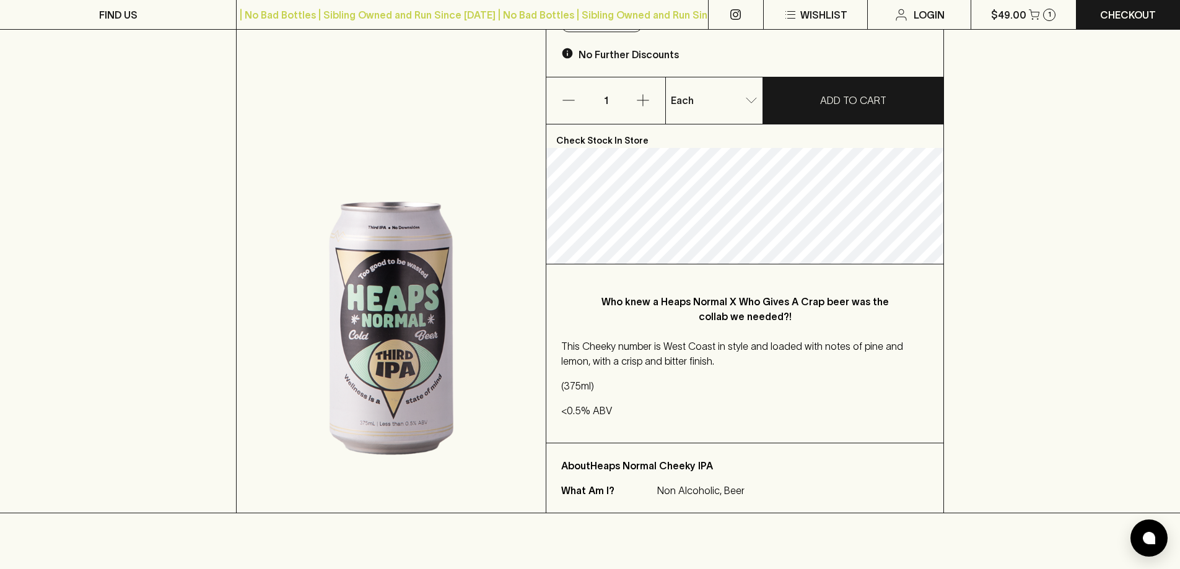
click at [634, 106] on button "button" at bounding box center [643, 100] width 45 height 46
click at [635, 95] on button "button" at bounding box center [643, 100] width 45 height 46
click at [639, 96] on icon "button" at bounding box center [643, 100] width 15 height 15
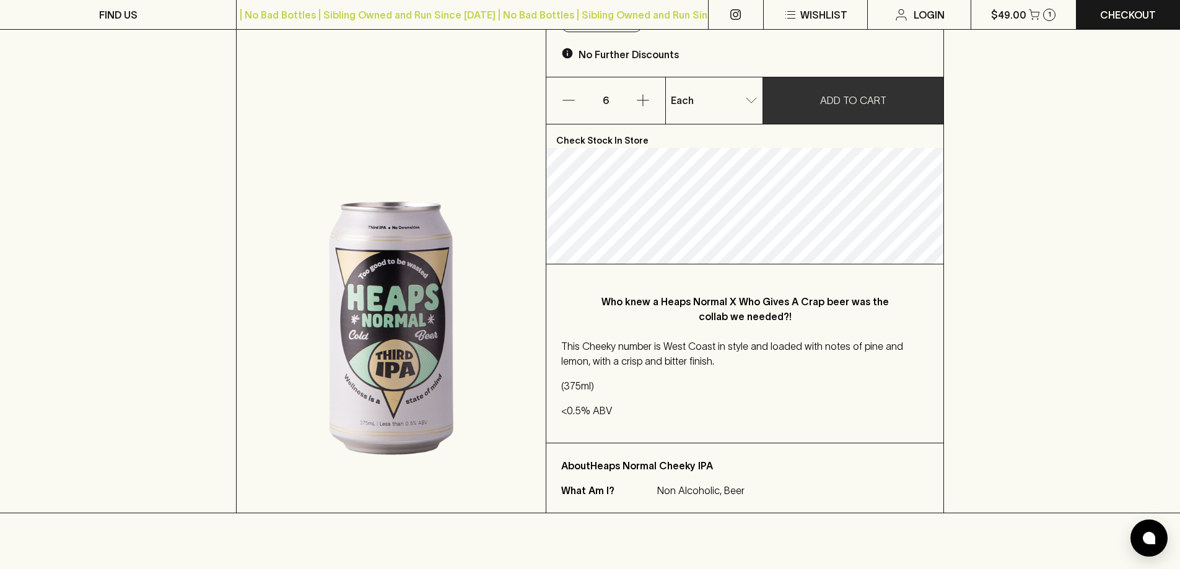
click at [835, 101] on p "ADD TO CART" at bounding box center [853, 100] width 66 height 15
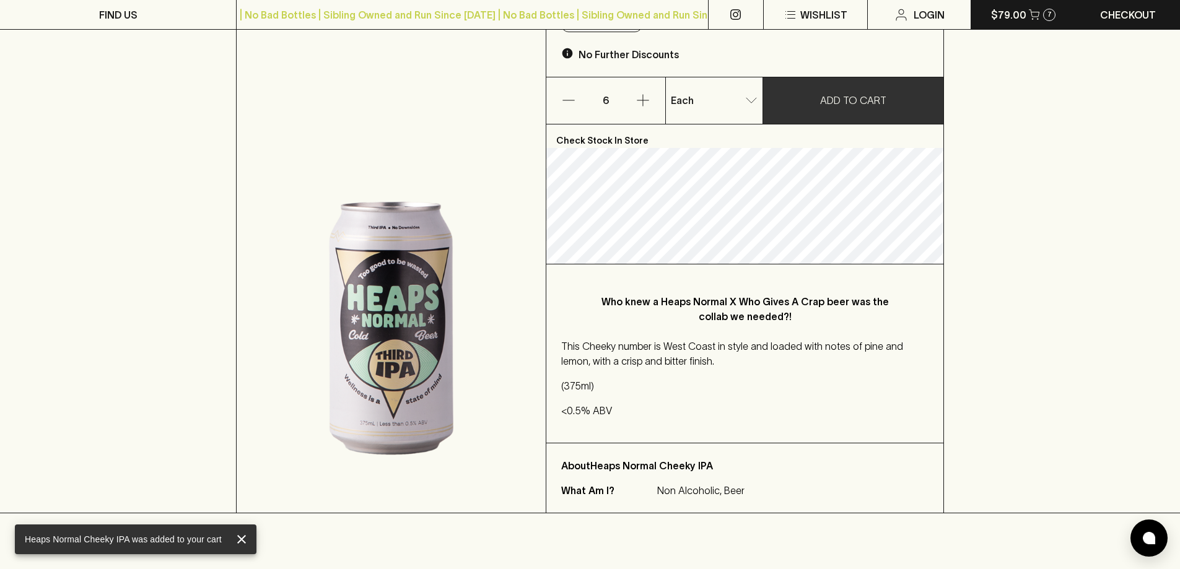
click at [1012, 12] on p "$79.00" at bounding box center [1008, 14] width 35 height 15
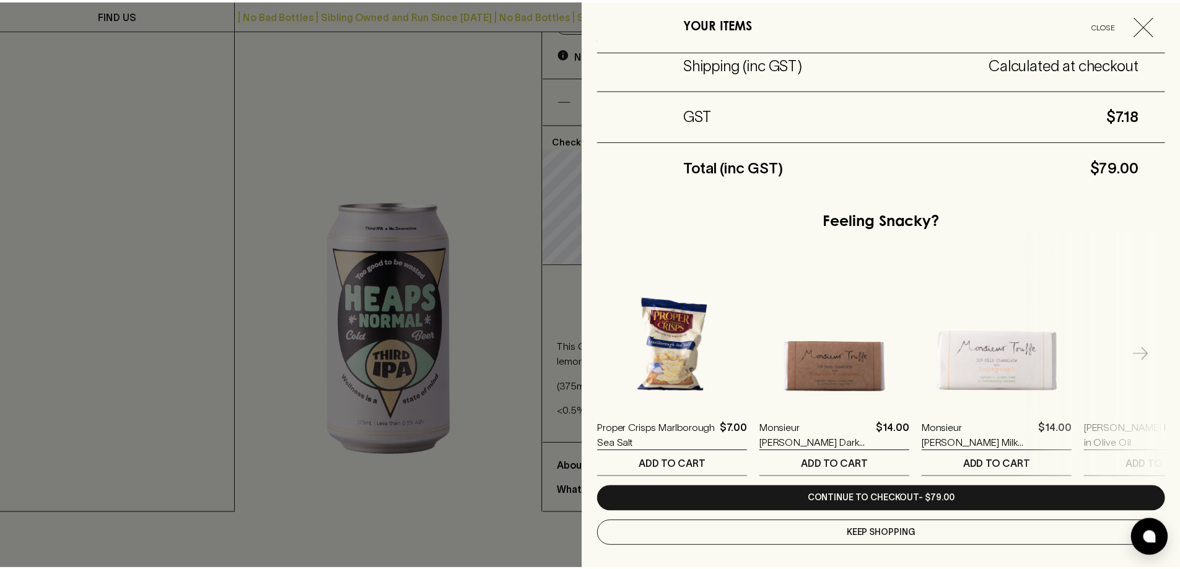
scroll to position [272, 0]
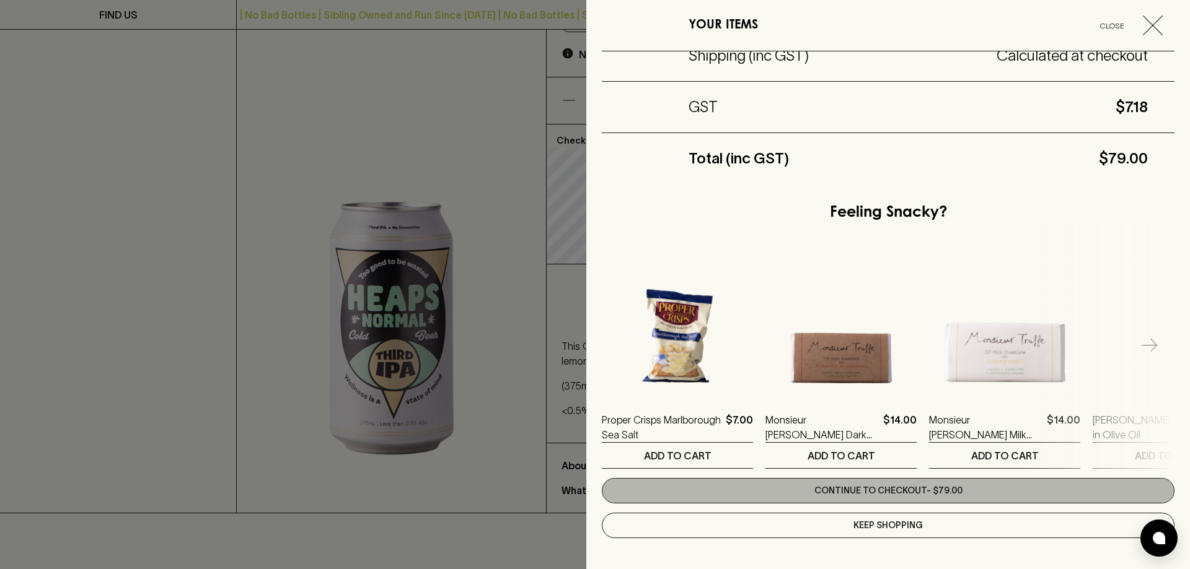
click at [1009, 487] on link "Continue to checkout - $79.00" at bounding box center [888, 490] width 573 height 25
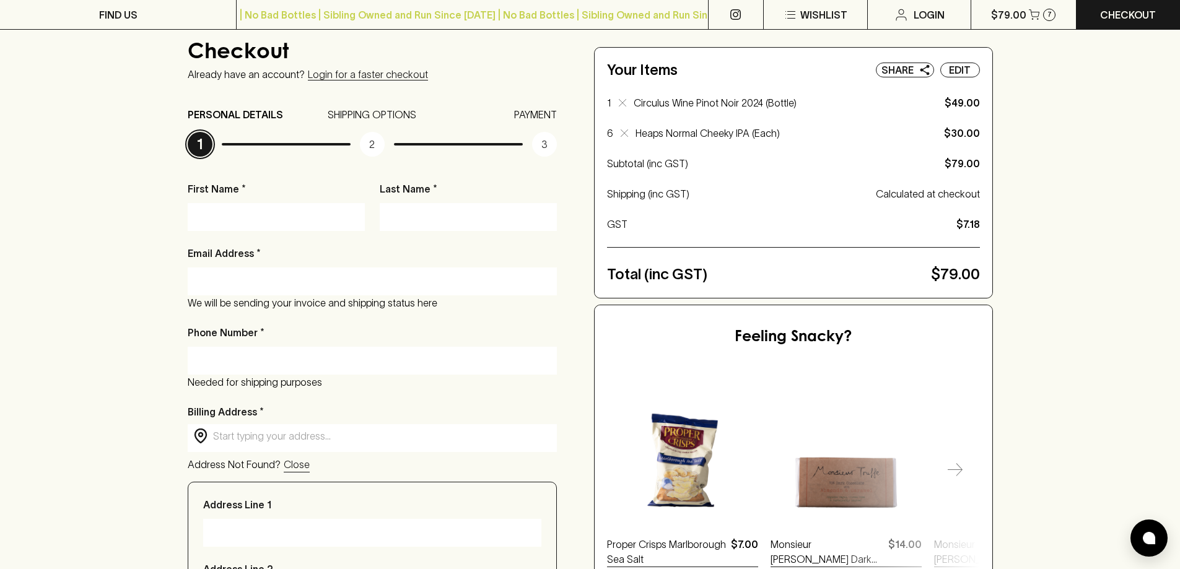
scroll to position [124, 0]
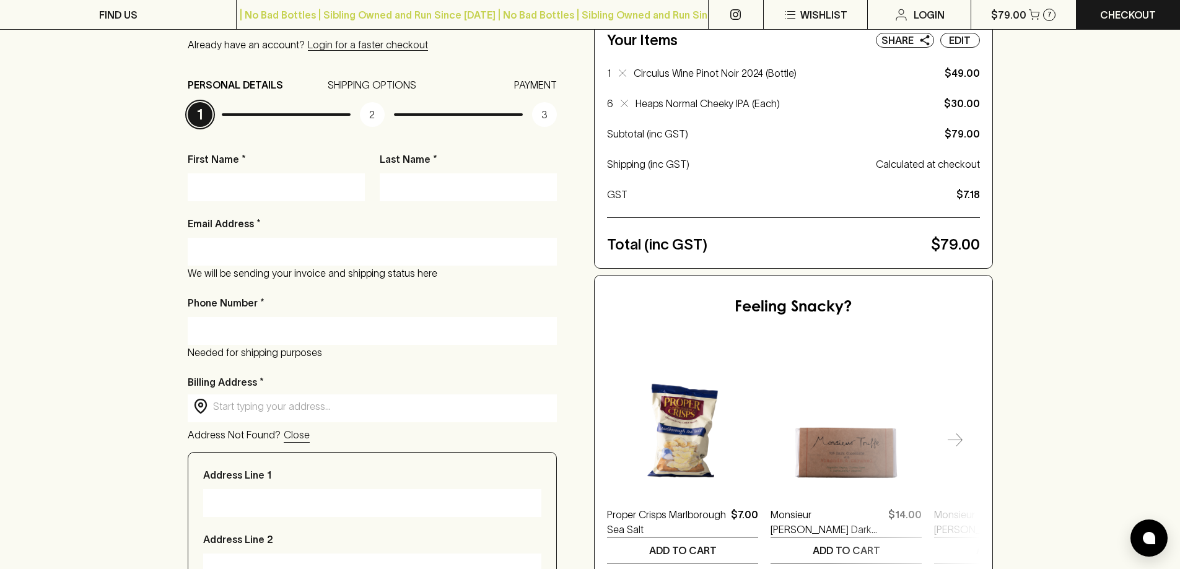
click at [297, 186] on input "First Name *" at bounding box center [276, 187] width 159 height 20
type input "Emily"
click at [421, 190] on input "Last Name *" at bounding box center [468, 187] width 159 height 20
type input "Dunstan"
click at [419, 250] on input "Email Address *" at bounding box center [372, 252] width 351 height 20
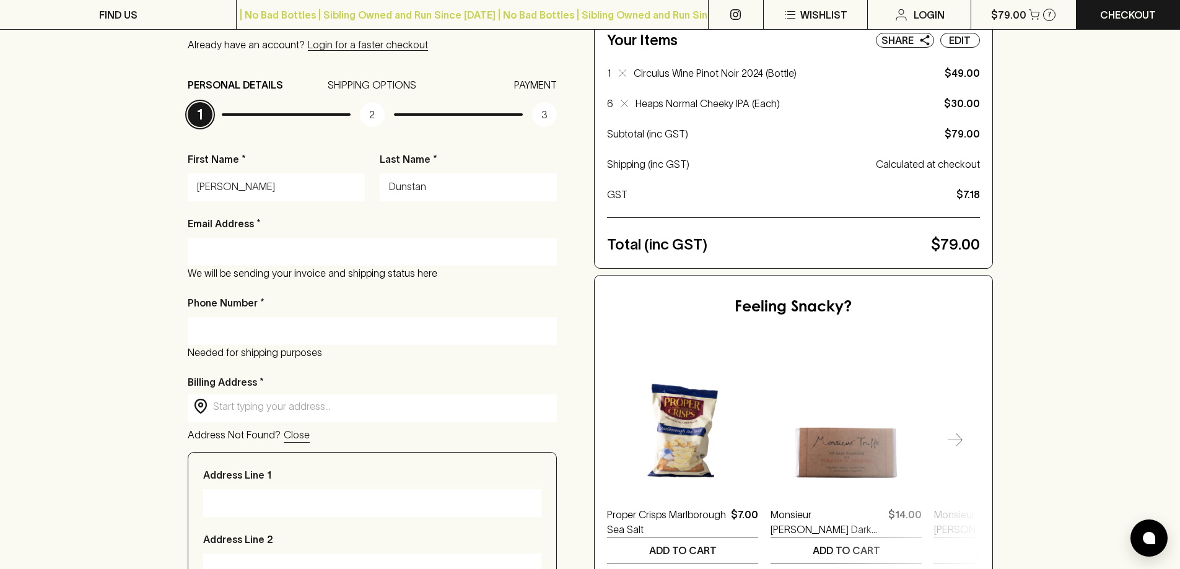
type input "dunstan.emily@gmail.com"
click at [336, 320] on div at bounding box center [373, 331] width 370 height 28
type input "0401210424"
click at [310, 403] on input "text" at bounding box center [382, 407] width 339 height 14
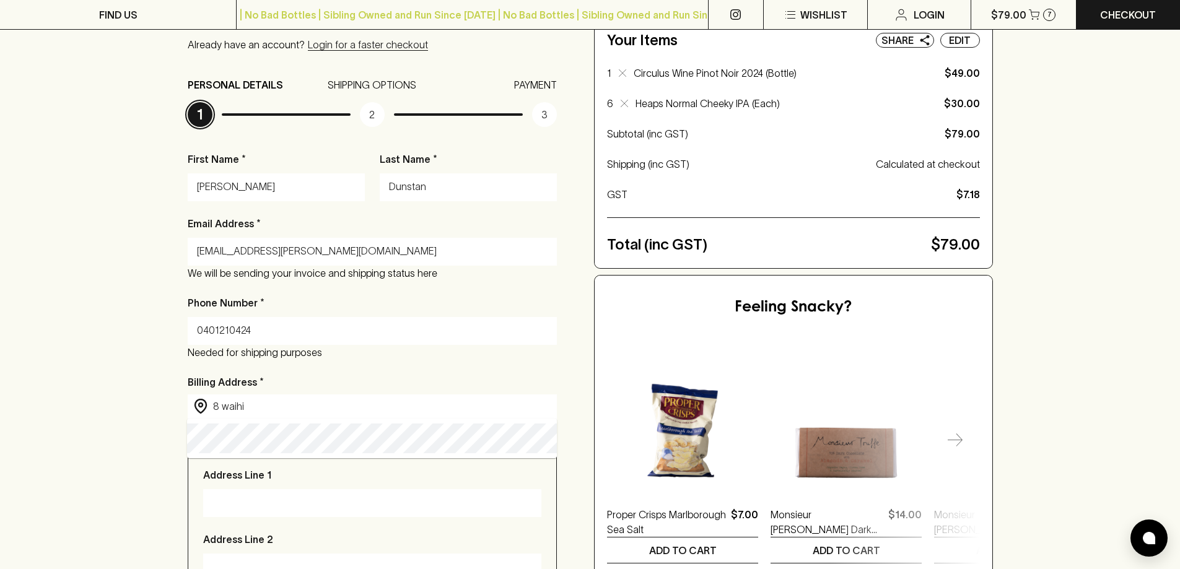
type input "8 Waihi Ave, Brunswick East VIC, Australia"
type input "8 Waihi Avenue"
type input "[GEOGRAPHIC_DATA]"
type input "3057"
type input "Victoria"
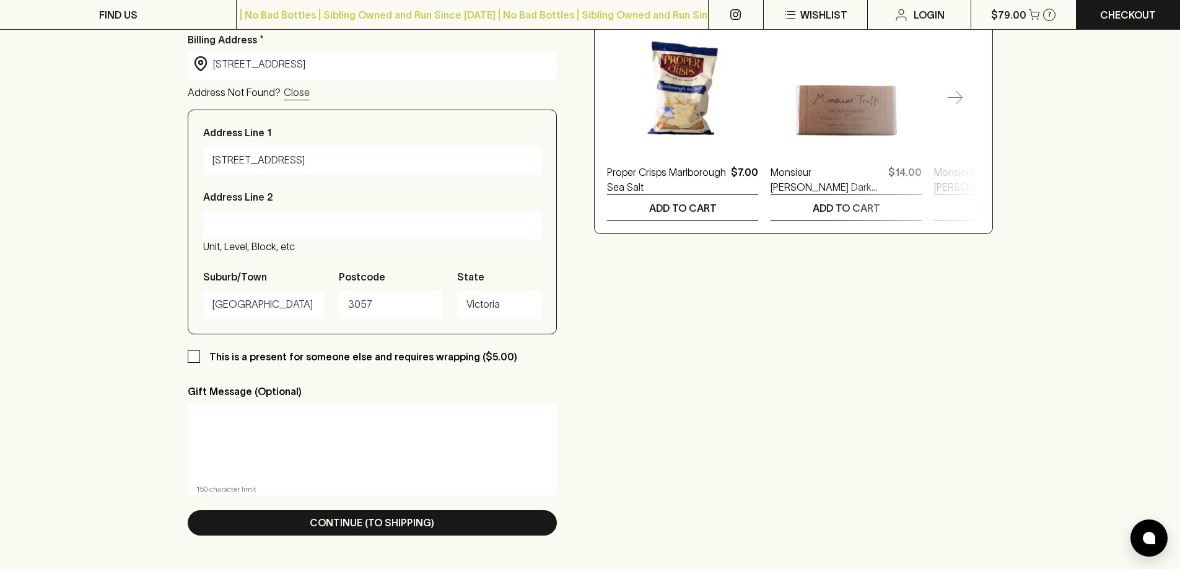
scroll to position [496, 0]
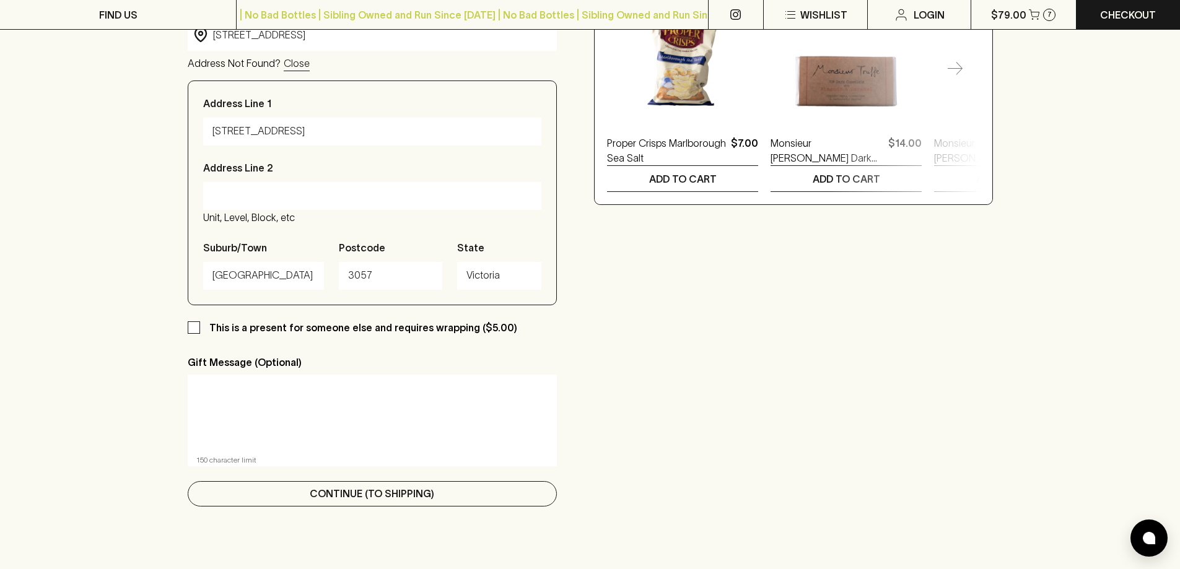
type input "8 Waihi Ave, Brunswick East VIC, Australia"
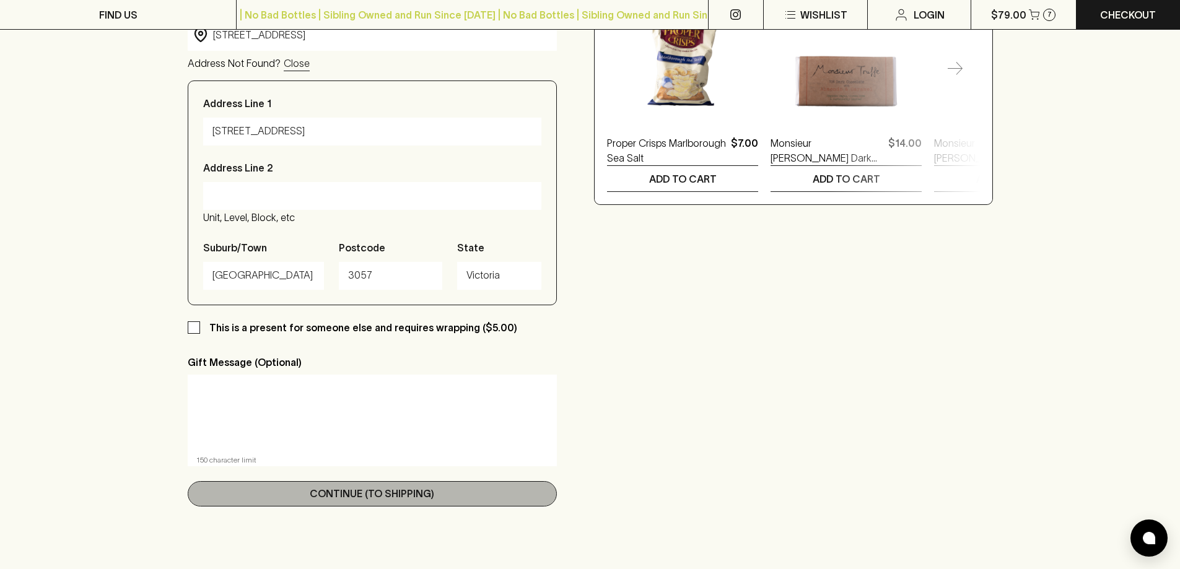
click at [454, 490] on button "Continue (To Shipping)" at bounding box center [373, 493] width 370 height 25
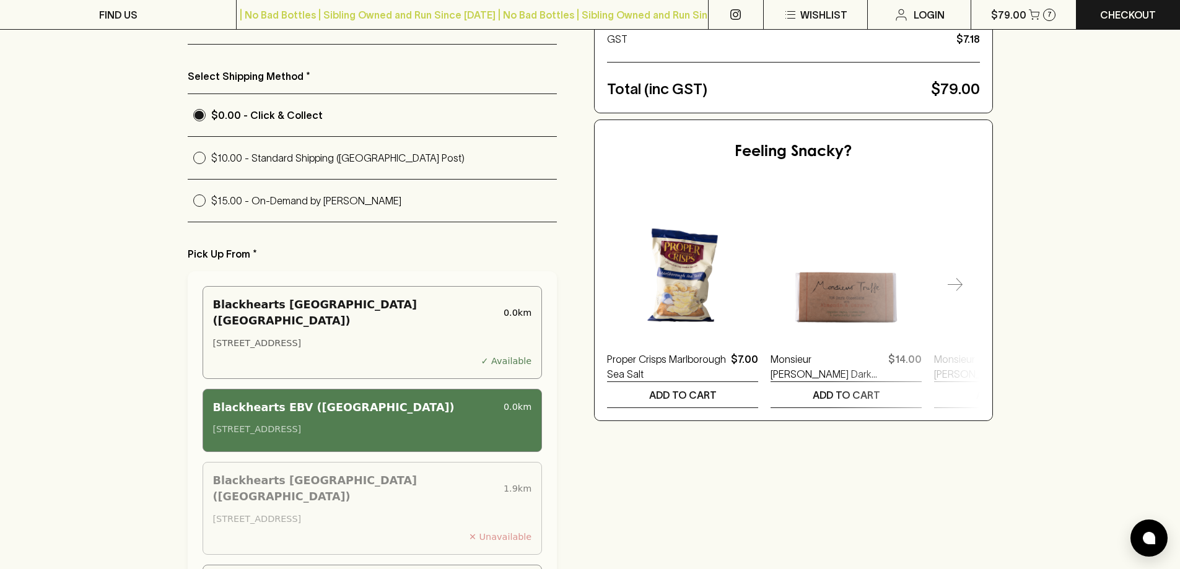
scroll to position [372, 0]
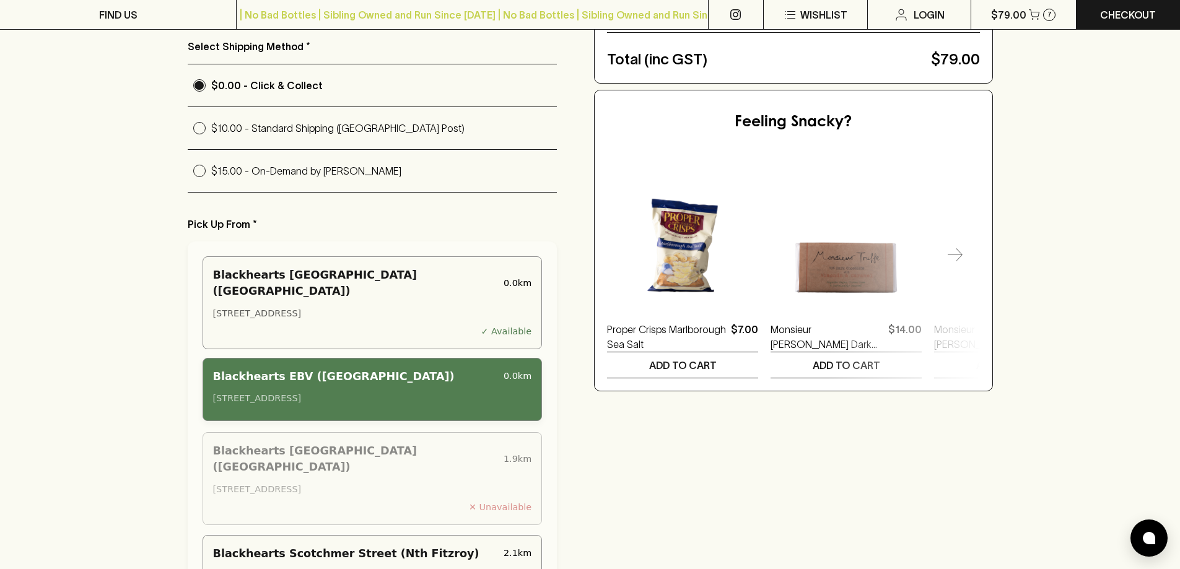
click at [444, 394] on div "4 Village Avenue, East Brunswick VIC 3057" at bounding box center [372, 399] width 319 height 14
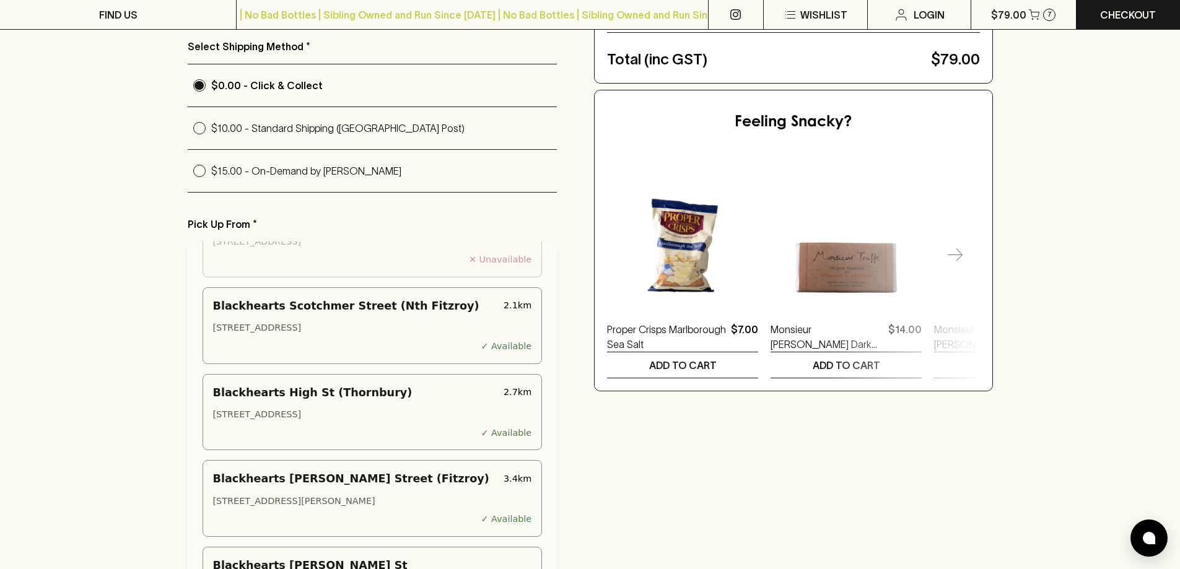
scroll to position [620, 0]
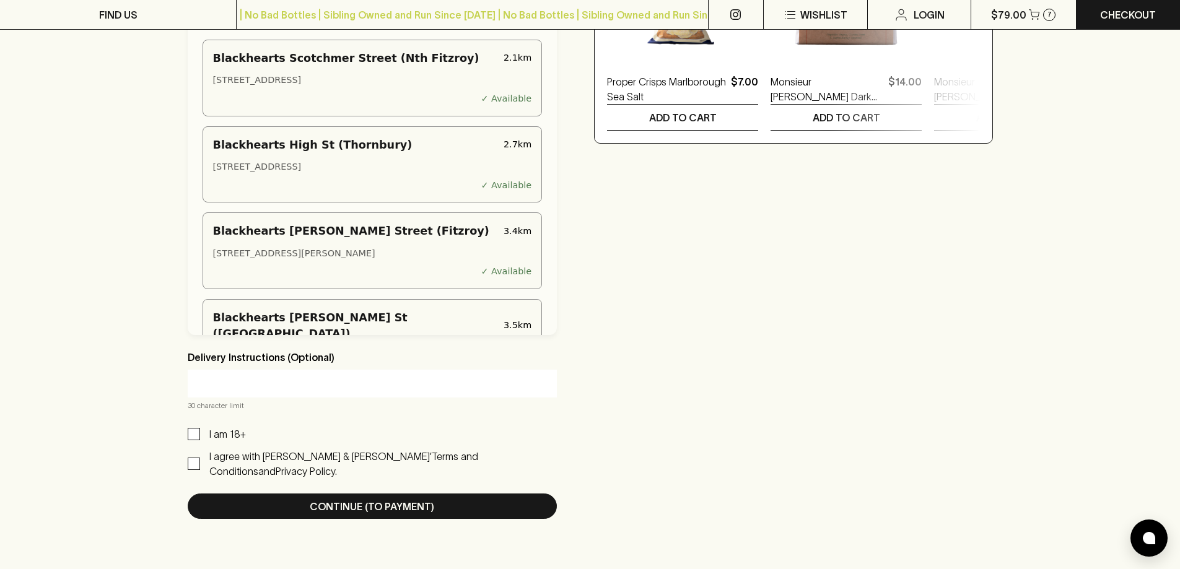
click at [240, 441] on p "I am 18+" at bounding box center [227, 434] width 37 height 15
click at [200, 441] on input "I am 18+" at bounding box center [194, 434] width 12 height 12
checkbox input "true"
click at [375, 466] on link "Terms and Conditions" at bounding box center [343, 464] width 269 height 26
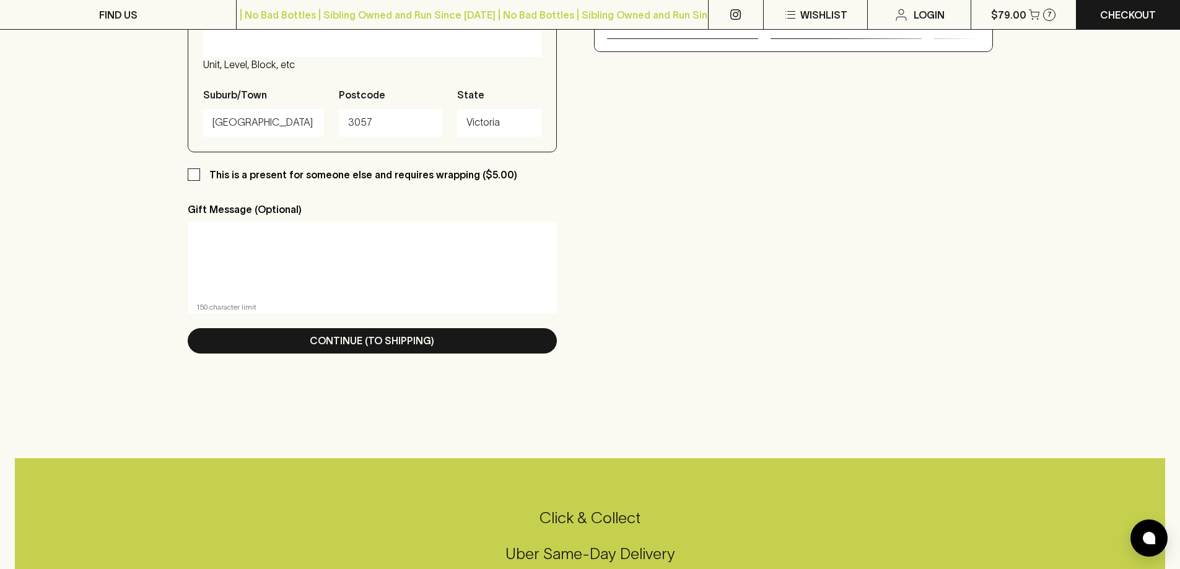
scroll to position [620, 0]
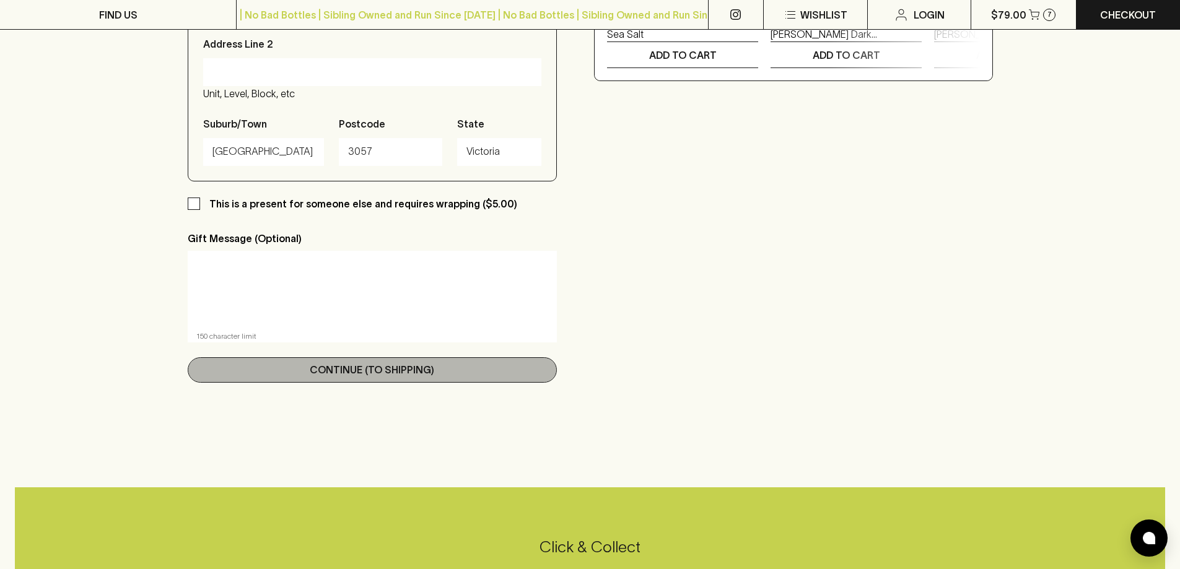
click at [444, 377] on button "Continue (To Shipping)" at bounding box center [373, 370] width 370 height 25
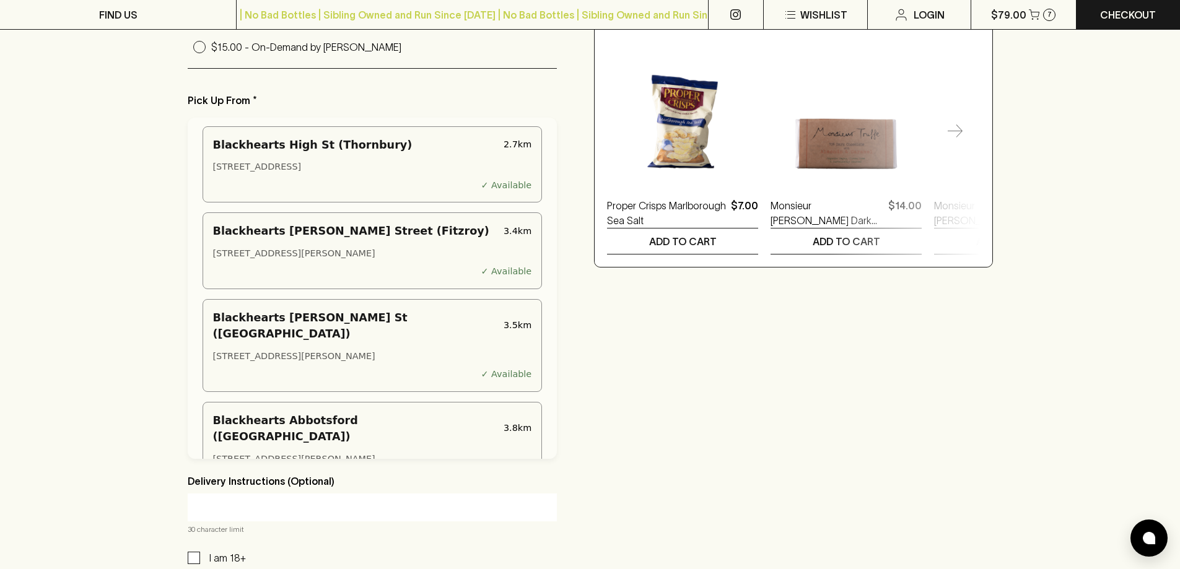
scroll to position [867, 0]
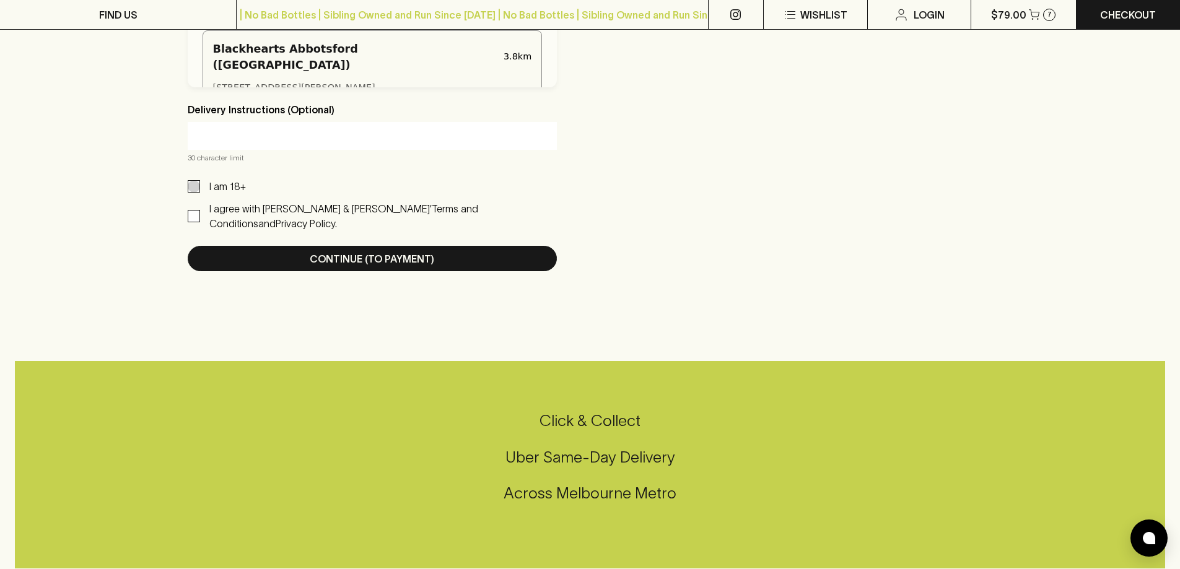
click at [194, 193] on input "I am 18+" at bounding box center [194, 186] width 12 height 12
checkbox input "true"
click at [193, 216] on input "I agree with Blackhearts & Sparrows’ Terms and Conditions and Privacy Policy." at bounding box center [194, 216] width 12 height 12
checkbox input "true"
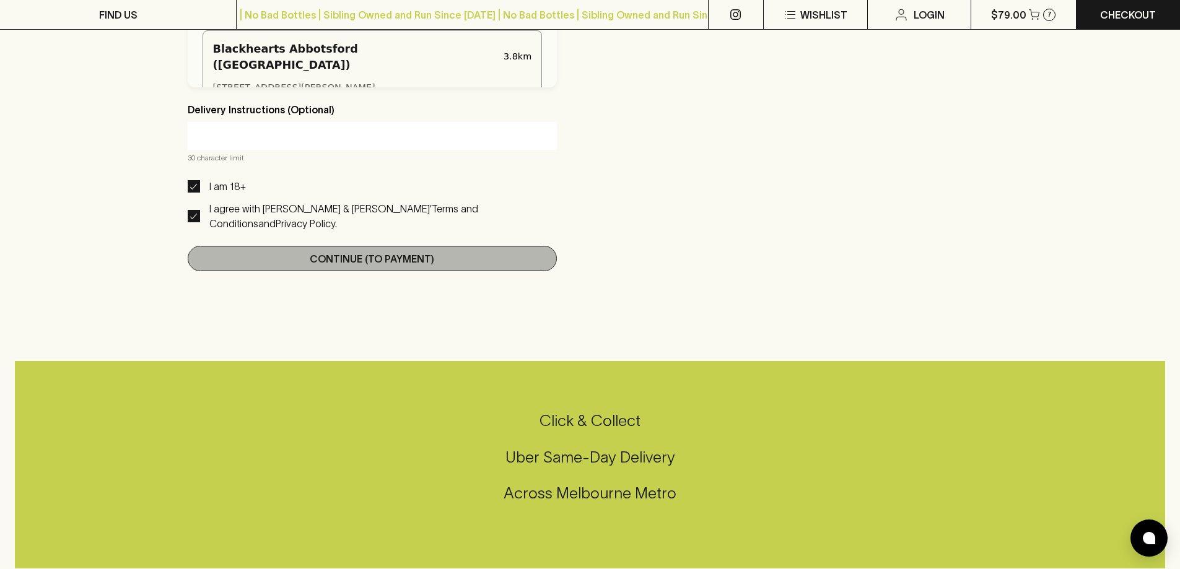
click at [258, 251] on button "Continue (To Payment)" at bounding box center [373, 258] width 370 height 25
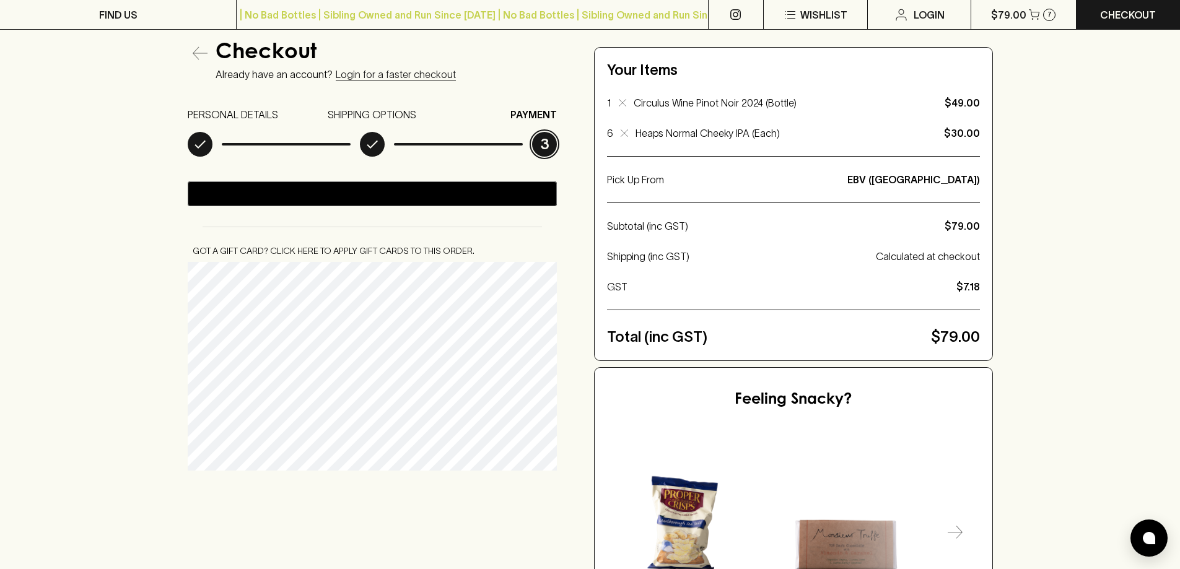
scroll to position [124, 0]
